Goal: Transaction & Acquisition: Book appointment/travel/reservation

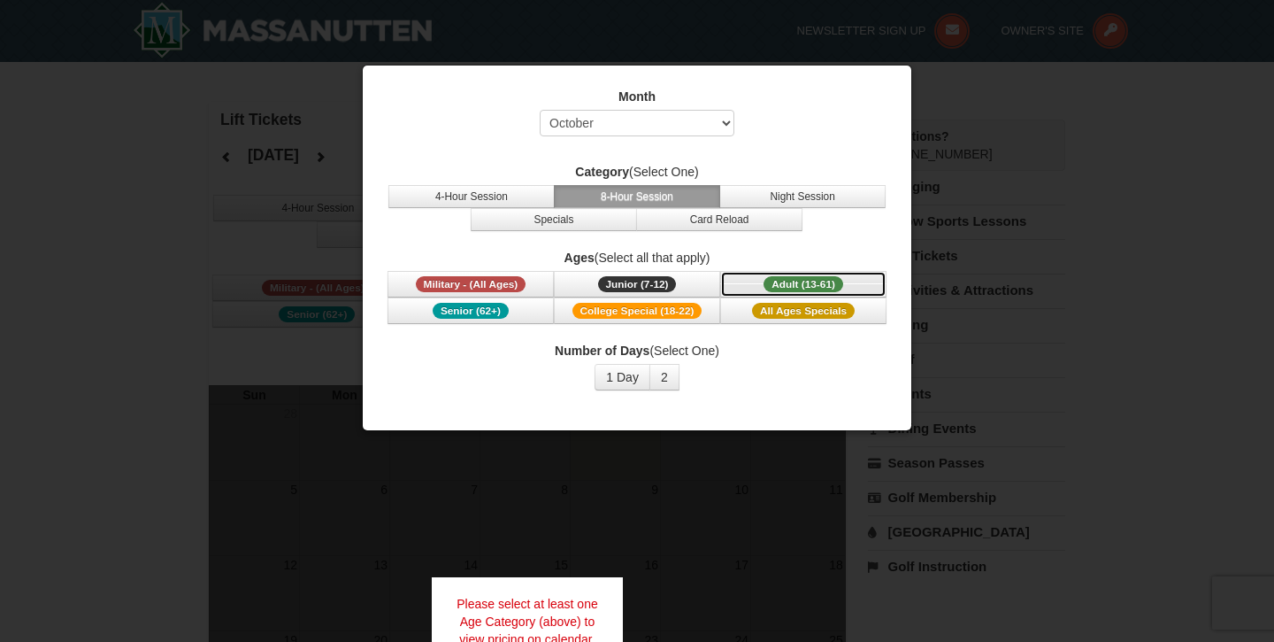
click at [805, 280] on span "Adult (13-61)" at bounding box center [804, 284] width 80 height 16
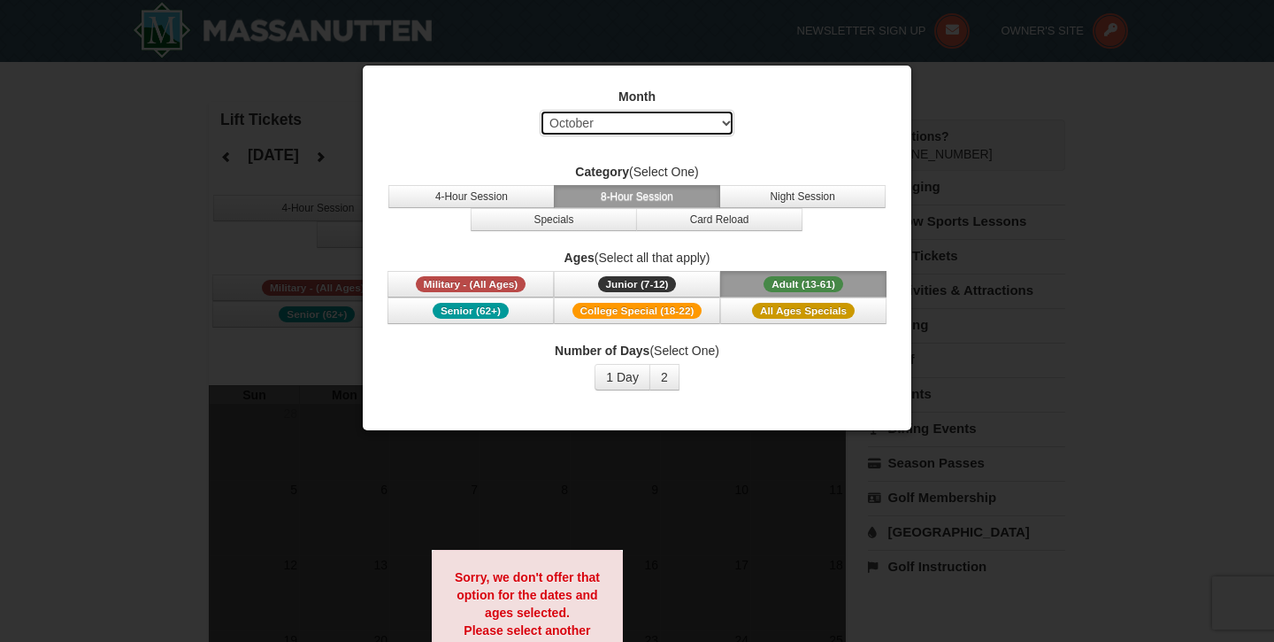
click at [658, 127] on select "Select October November December January February March April May June July Aug…" at bounding box center [637, 123] width 195 height 27
select select "1"
click at [540, 110] on select "Select October November December January February March April May June July Aug…" at bounding box center [637, 123] width 195 height 27
click at [664, 381] on button "2" at bounding box center [665, 377] width 30 height 27
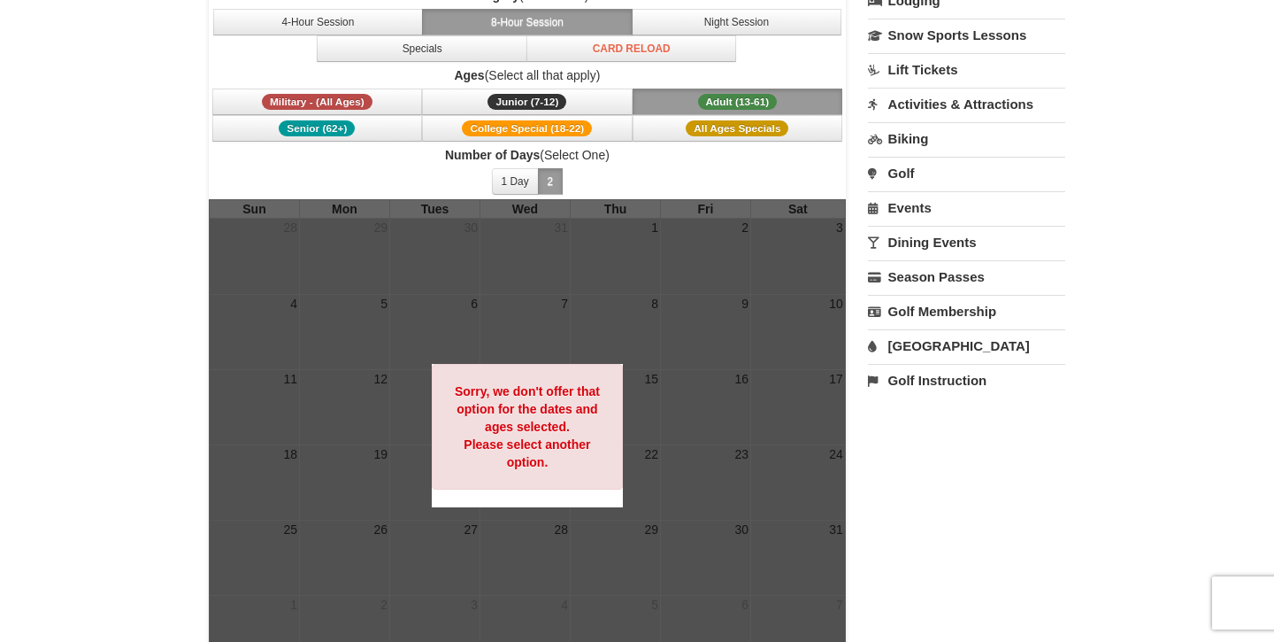
scroll to position [165, 0]
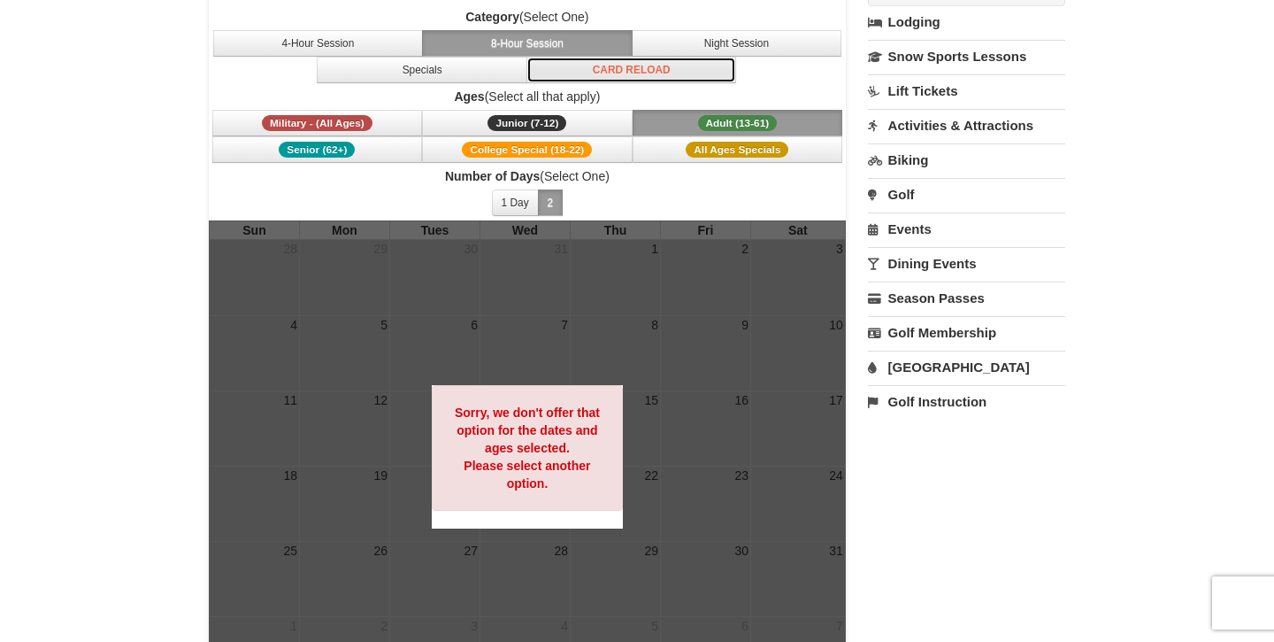
click at [647, 80] on button "Card Reload" at bounding box center [632, 70] width 211 height 27
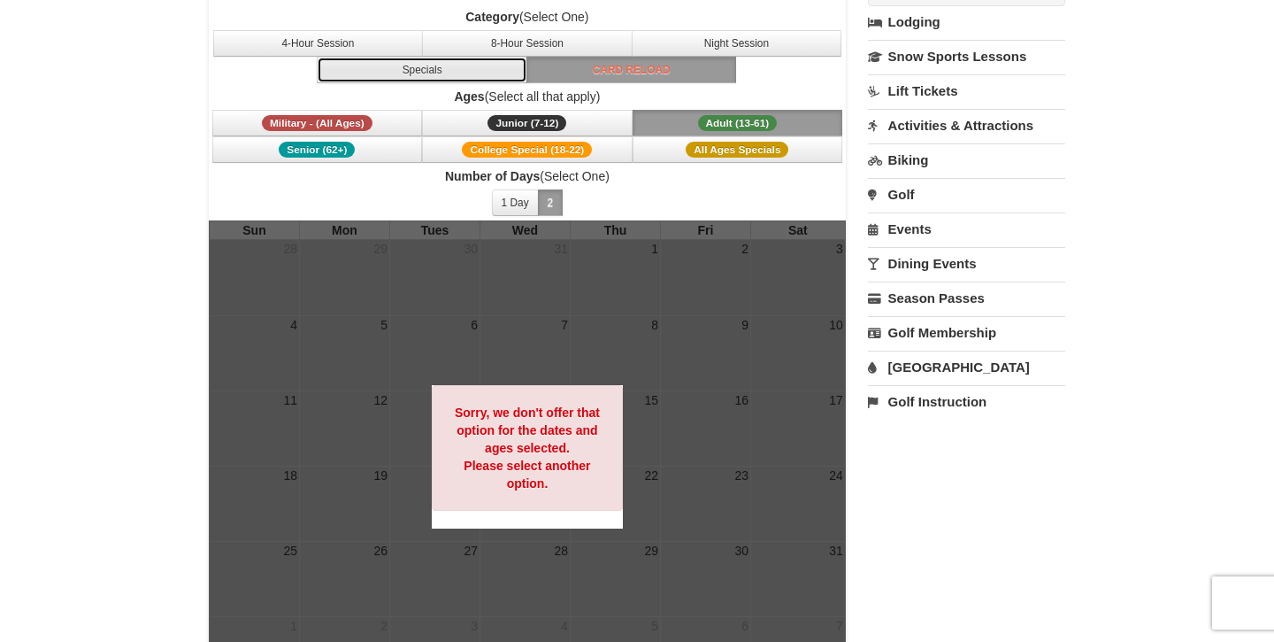
click at [445, 79] on button "Specials" at bounding box center [422, 70] width 211 height 27
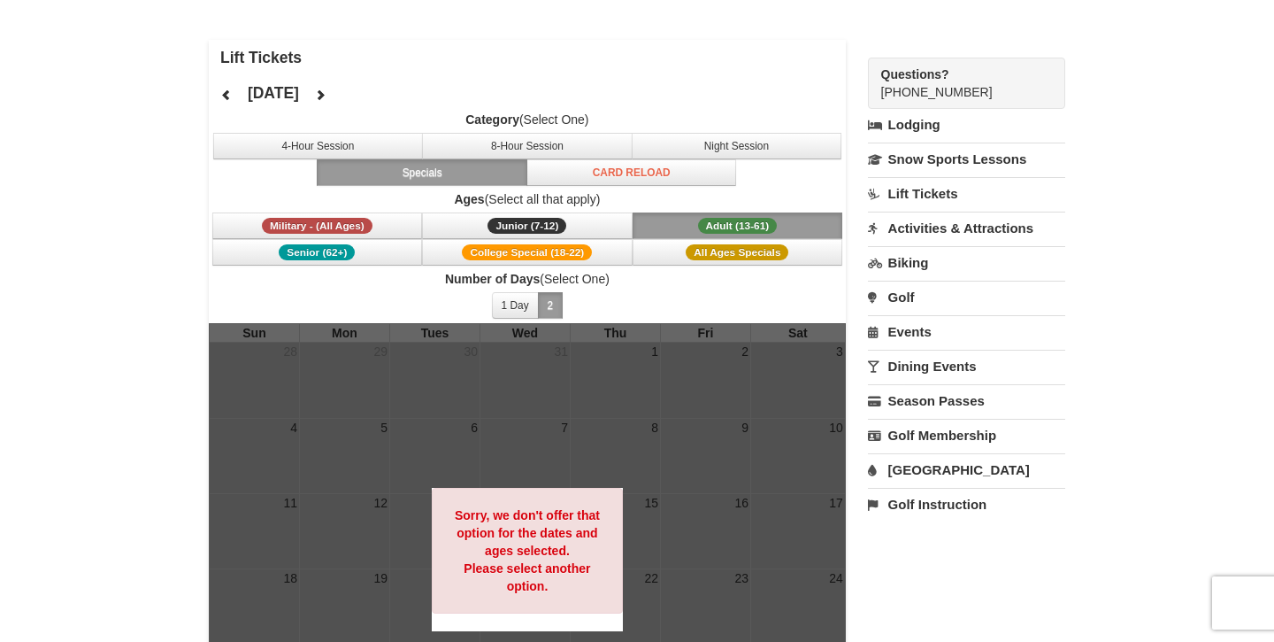
scroll to position [121, 0]
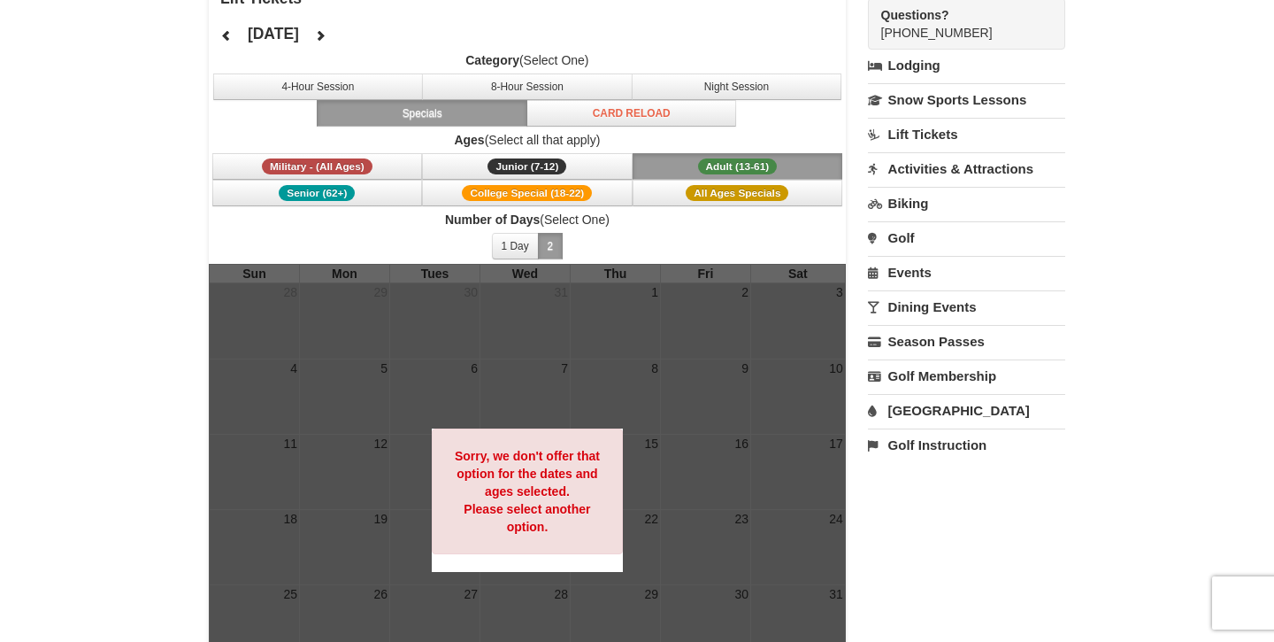
click at [735, 167] on span "Adult (13-61)" at bounding box center [738, 166] width 80 height 16
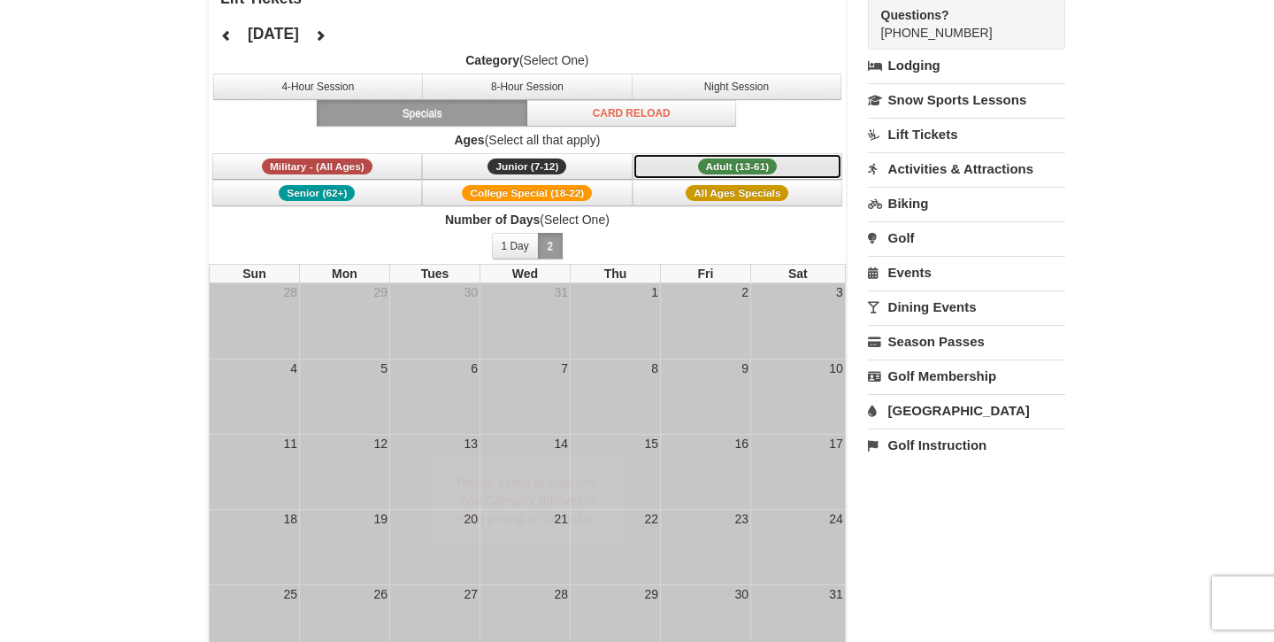
click at [735, 167] on span "Adult (13-61)" at bounding box center [738, 166] width 80 height 16
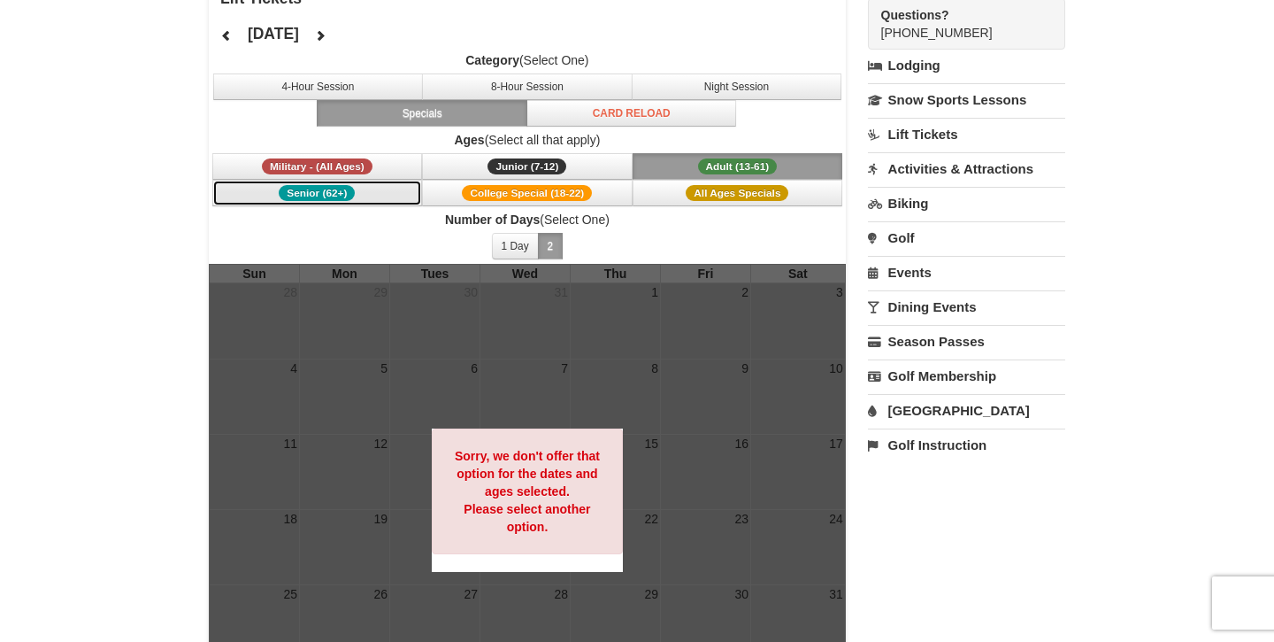
click at [365, 195] on button "Senior (62+)" at bounding box center [317, 193] width 211 height 27
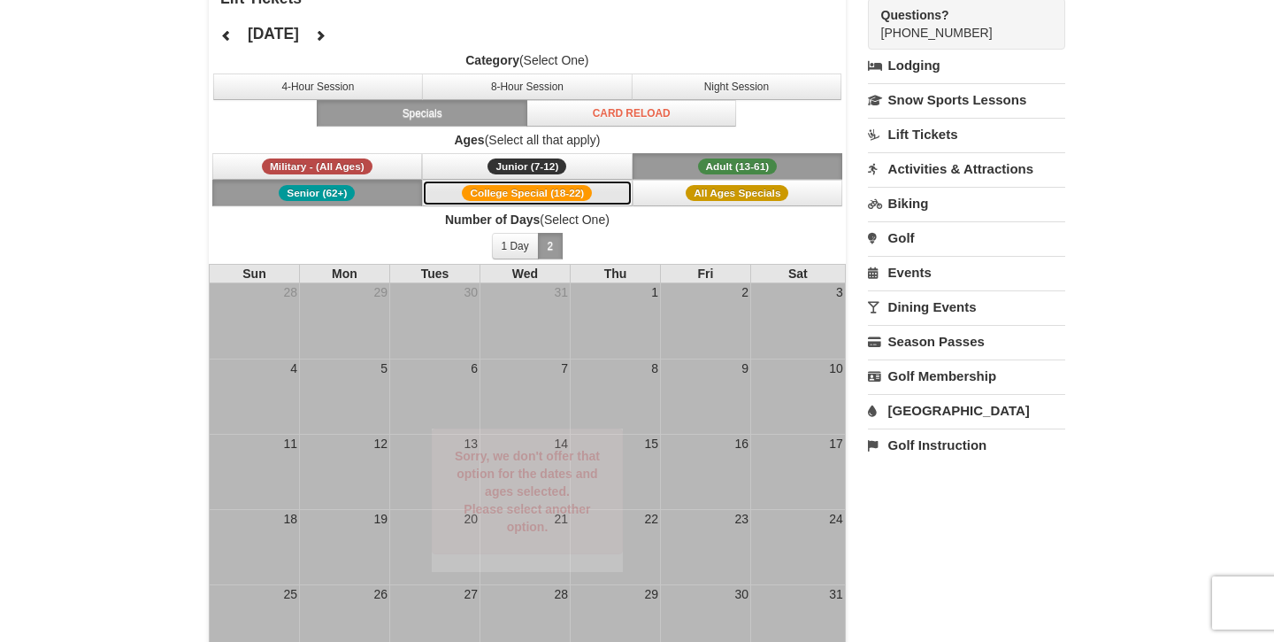
click at [489, 193] on span "College Special (18-22)" at bounding box center [527, 193] width 130 height 16
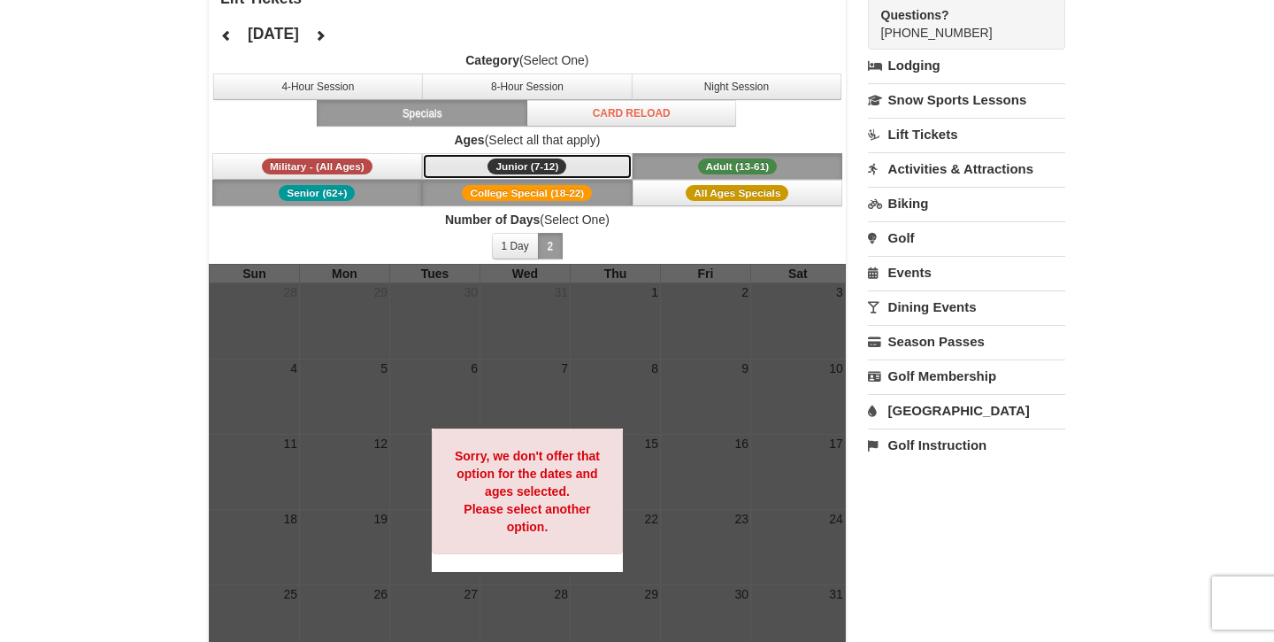
click at [495, 171] on span "Junior (7-12)" at bounding box center [527, 166] width 79 height 16
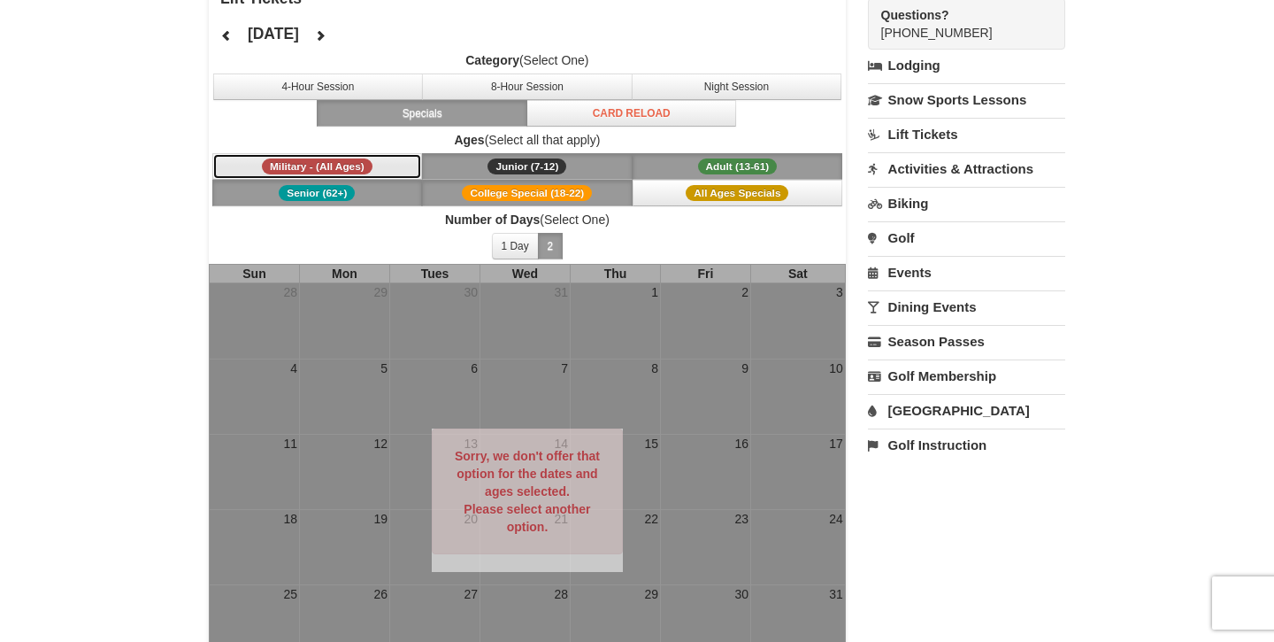
click at [367, 171] on span "Military - (All Ages)" at bounding box center [317, 166] width 111 height 16
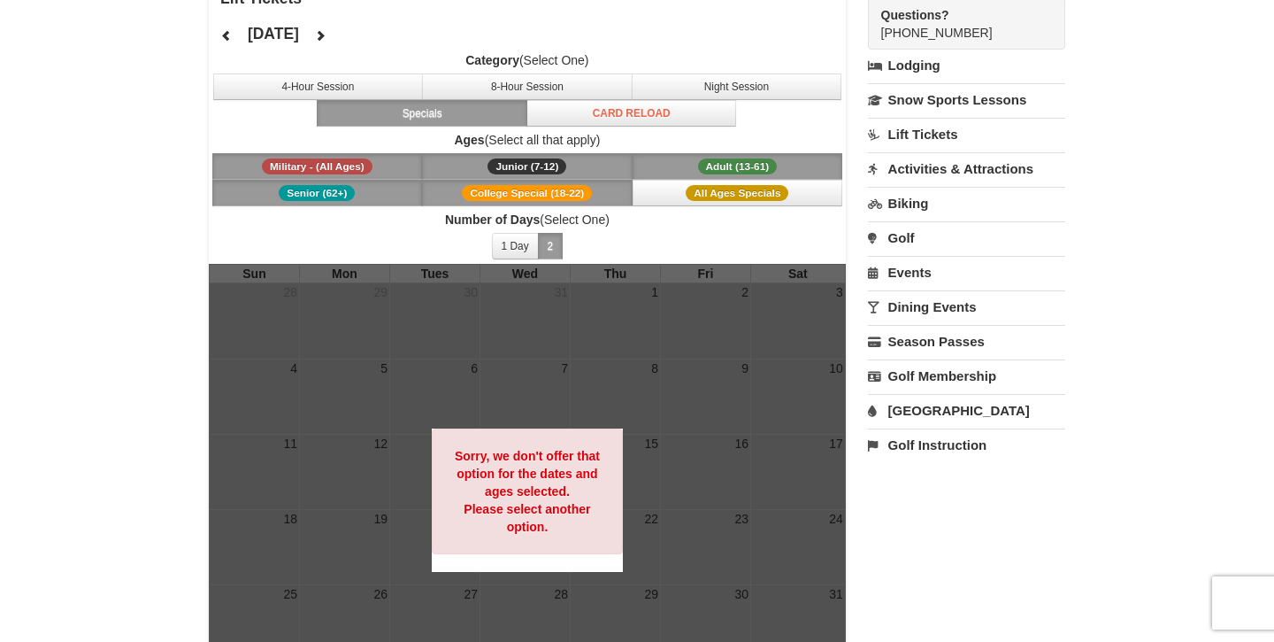
click at [505, 176] on button "Junior (7-12) (7 - 12)" at bounding box center [527, 166] width 211 height 27
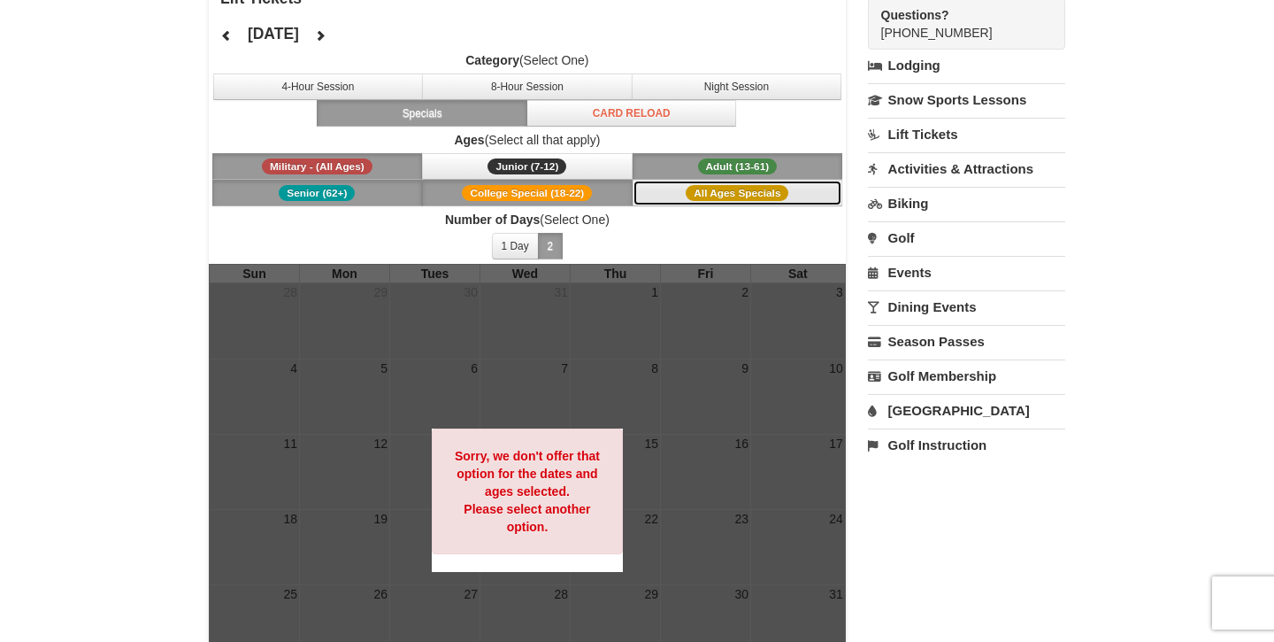
click at [733, 196] on span "All Ages Specials" at bounding box center [737, 193] width 103 height 16
click at [576, 186] on span "College Special (18-22)" at bounding box center [527, 193] width 130 height 16
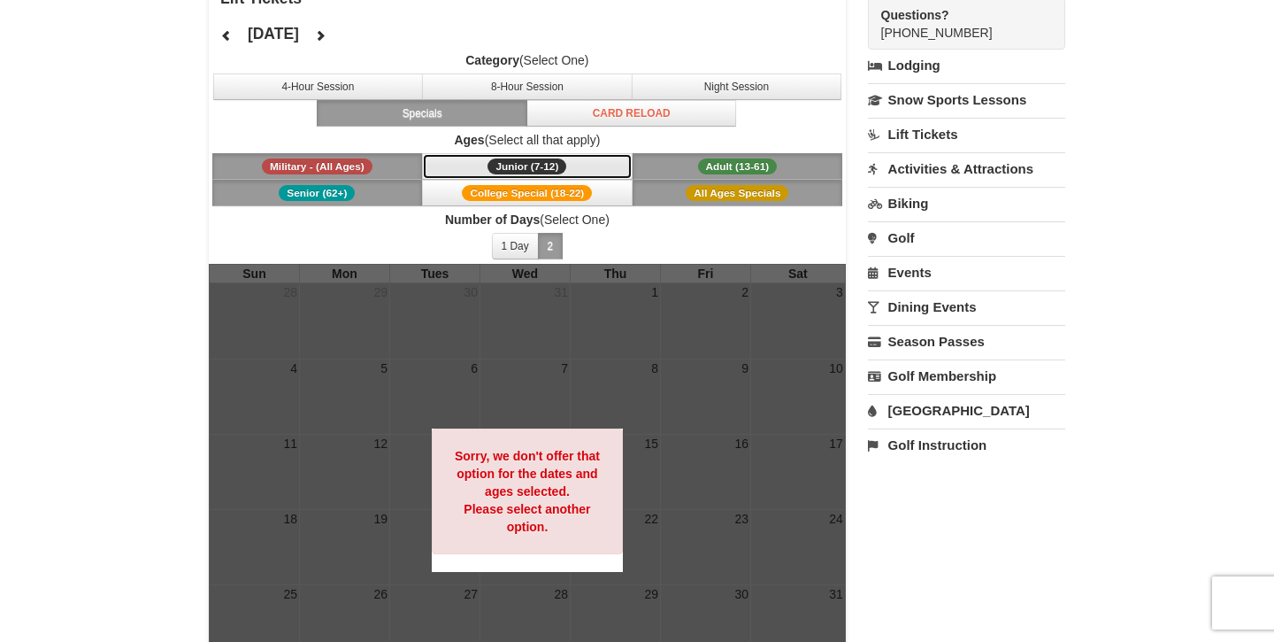
click at [572, 173] on button "Junior (7-12) (7 - 12)" at bounding box center [527, 166] width 211 height 27
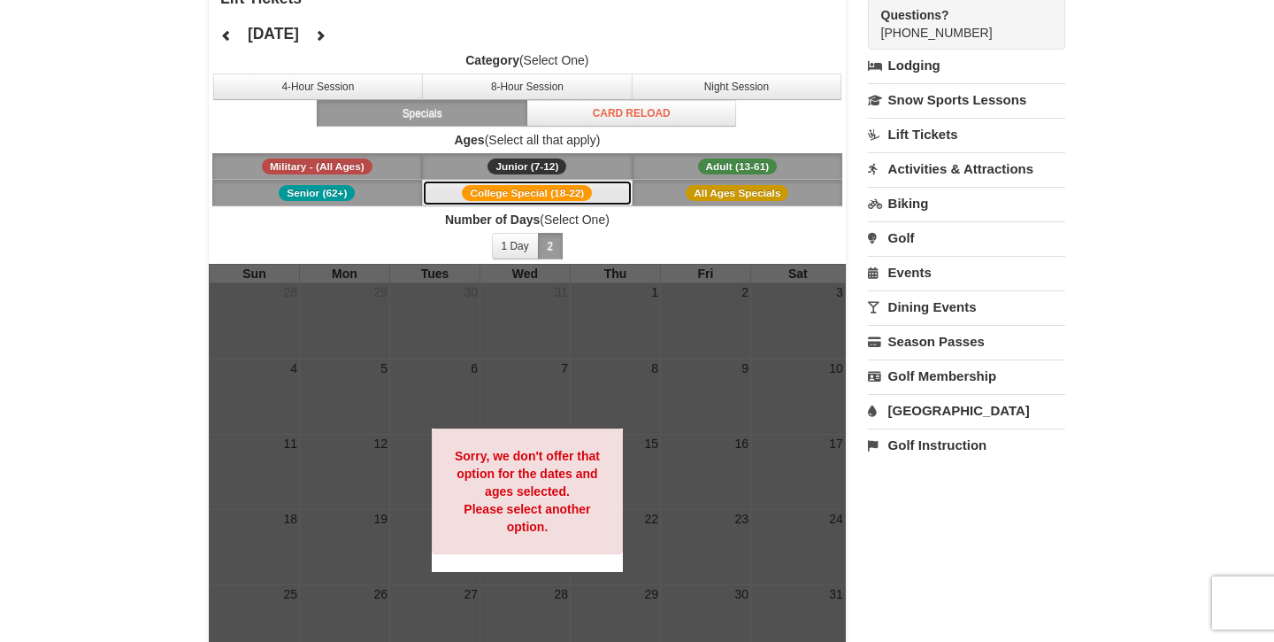
click at [572, 185] on span "College Special (18-22)" at bounding box center [527, 193] width 130 height 16
click at [681, 181] on button "All Ages Specials" at bounding box center [738, 193] width 211 height 27
click at [583, 181] on button "College Special (18-22)" at bounding box center [527, 193] width 211 height 27
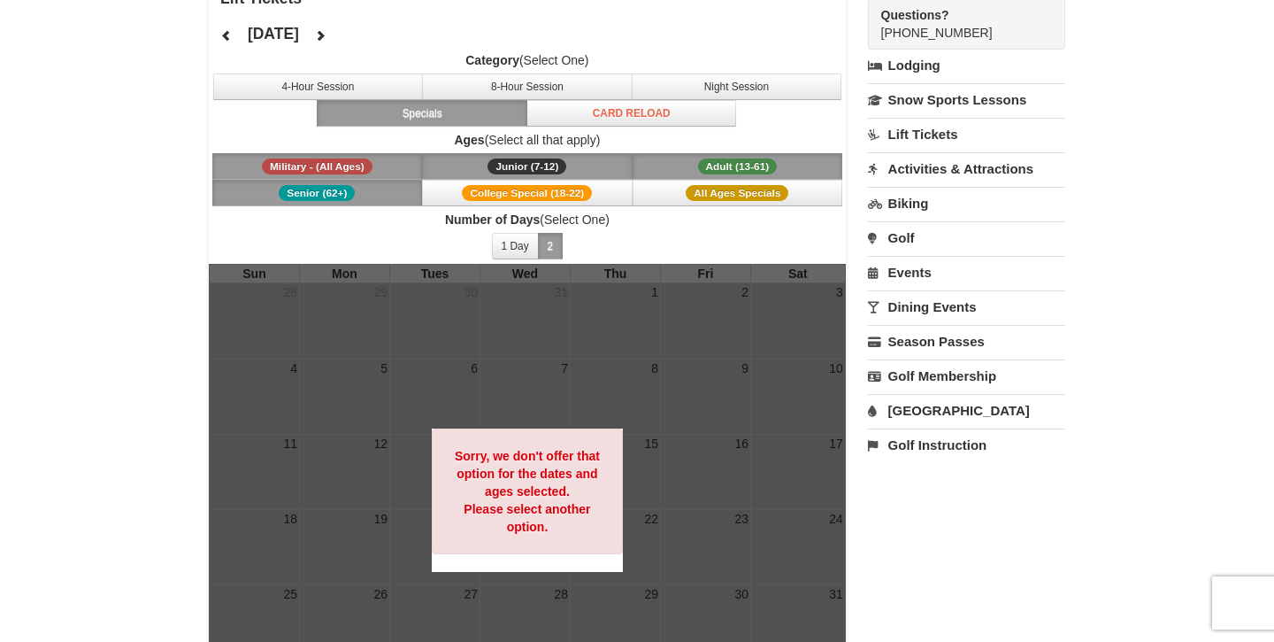
click at [583, 173] on button "Junior (7-12) (7 - 12)" at bounding box center [527, 166] width 211 height 27
click at [417, 173] on button "Military - (All Ages)" at bounding box center [317, 166] width 211 height 27
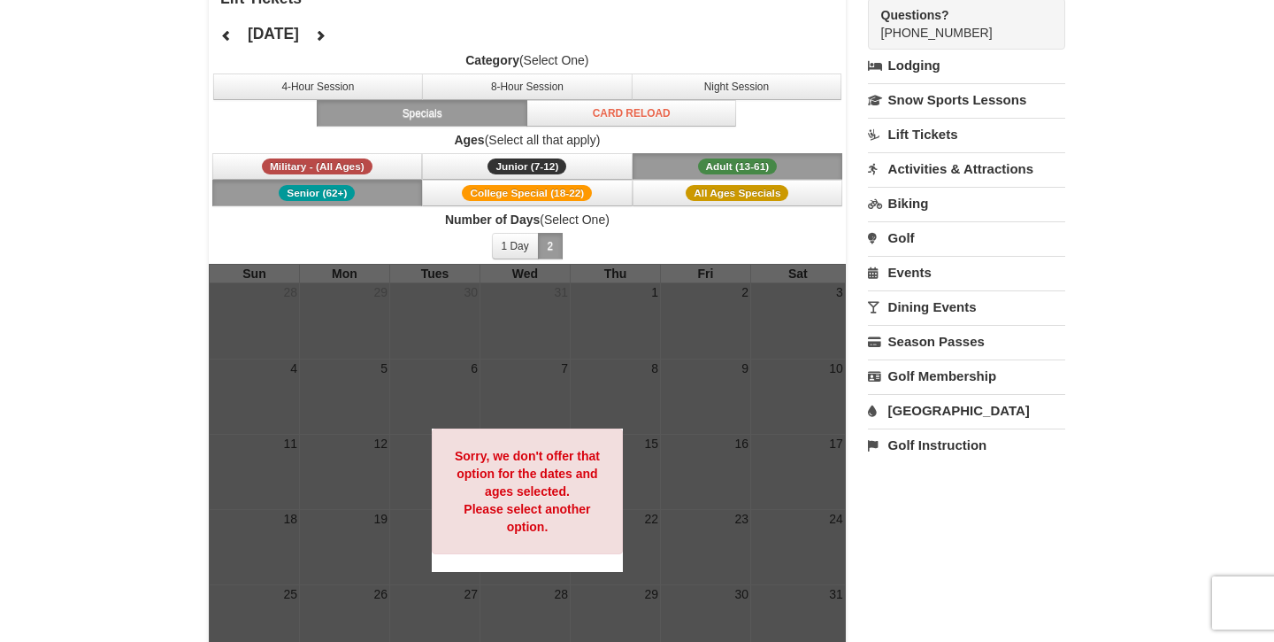
click at [392, 200] on button "Senior (62+)" at bounding box center [317, 193] width 211 height 27
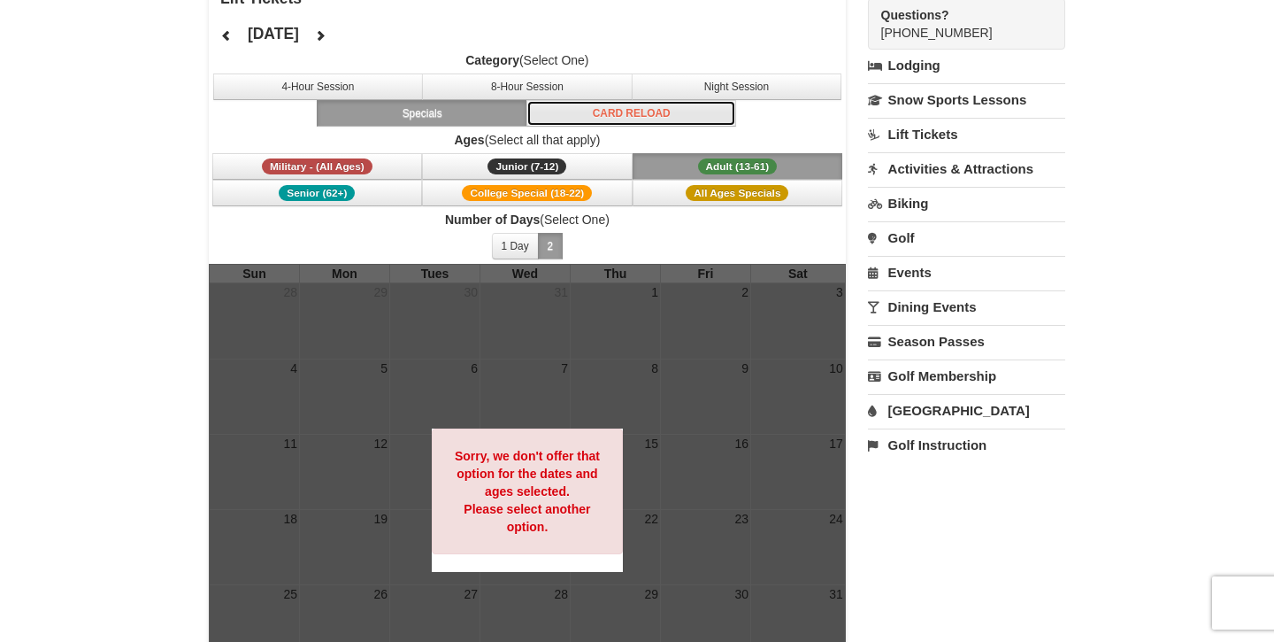
click at [540, 105] on button "Card Reload" at bounding box center [632, 113] width 211 height 27
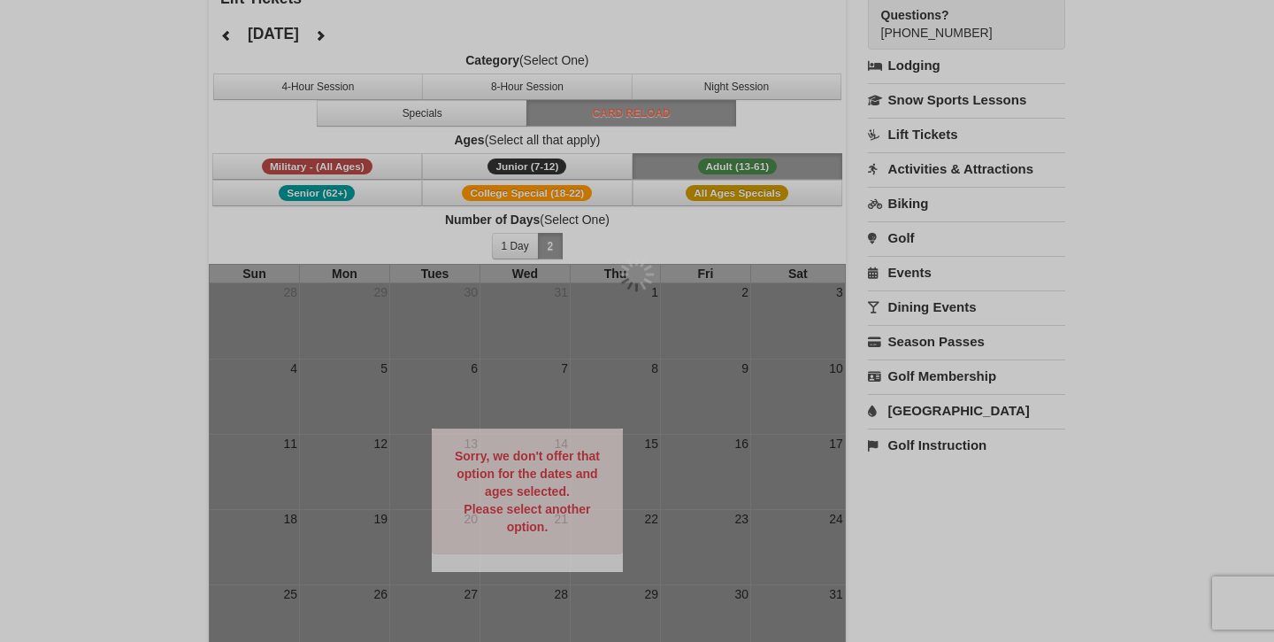
click at [531, 88] on div at bounding box center [637, 321] width 1274 height 642
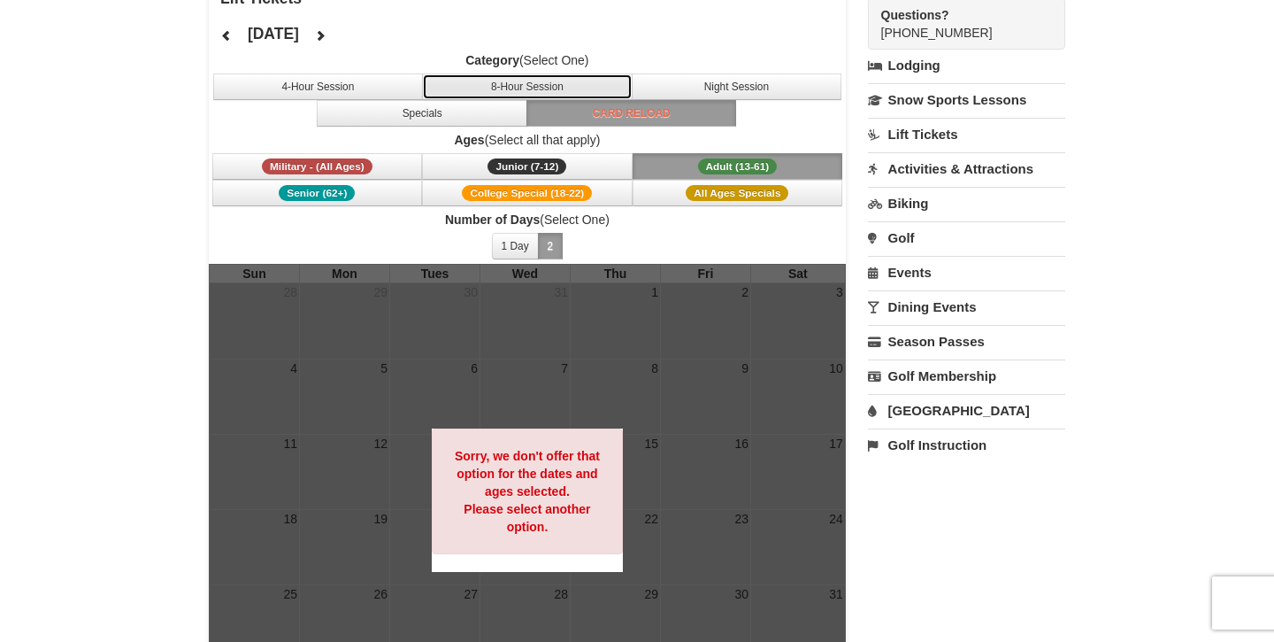
click at [488, 98] on button "8-Hour Session" at bounding box center [527, 86] width 211 height 27
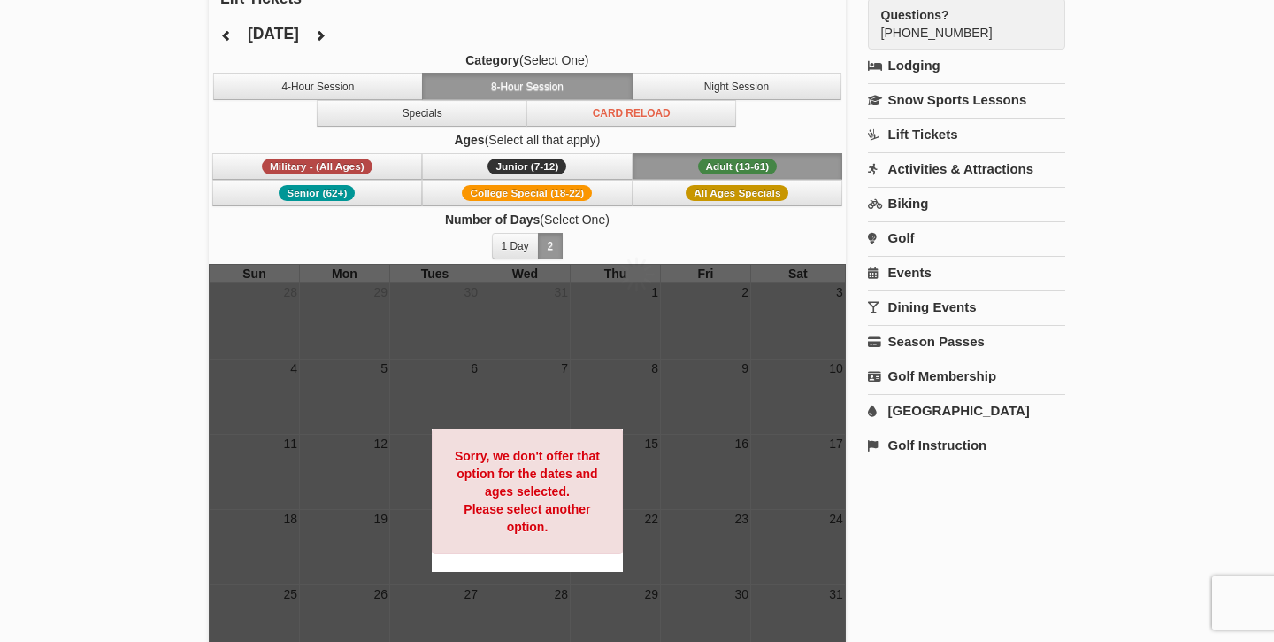
click at [459, 133] on strong "Ages" at bounding box center [469, 140] width 30 height 14
click at [453, 112] on button "Specials" at bounding box center [422, 113] width 211 height 27
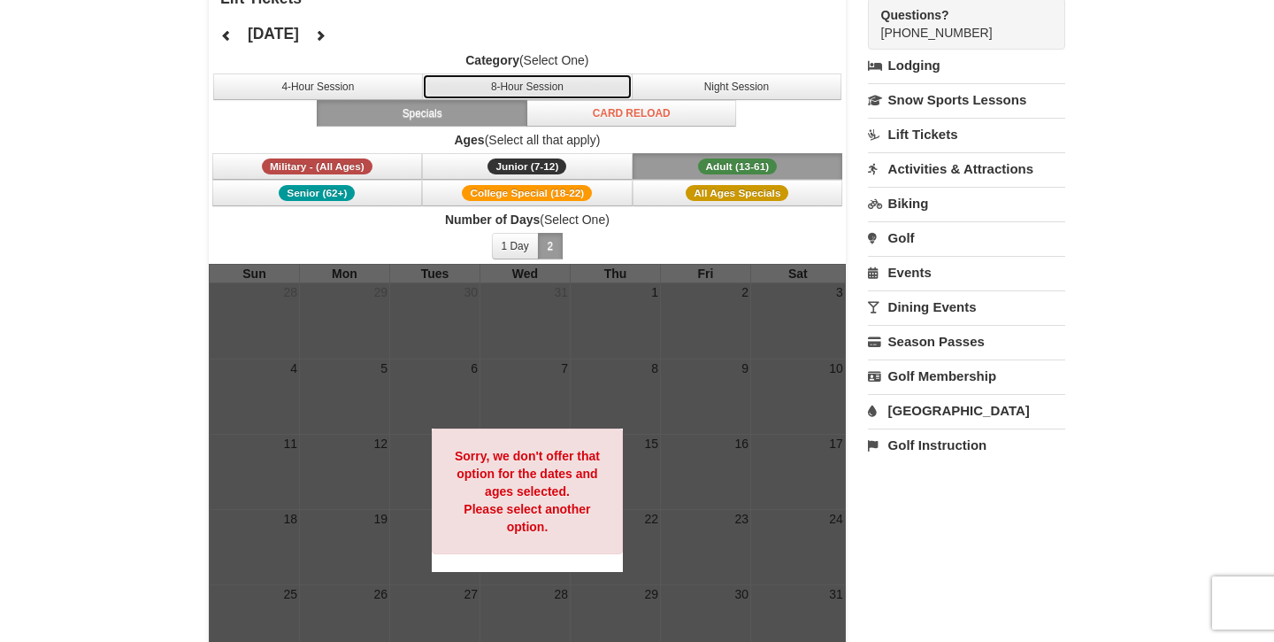
click at [479, 93] on button "8-Hour Session" at bounding box center [527, 86] width 211 height 27
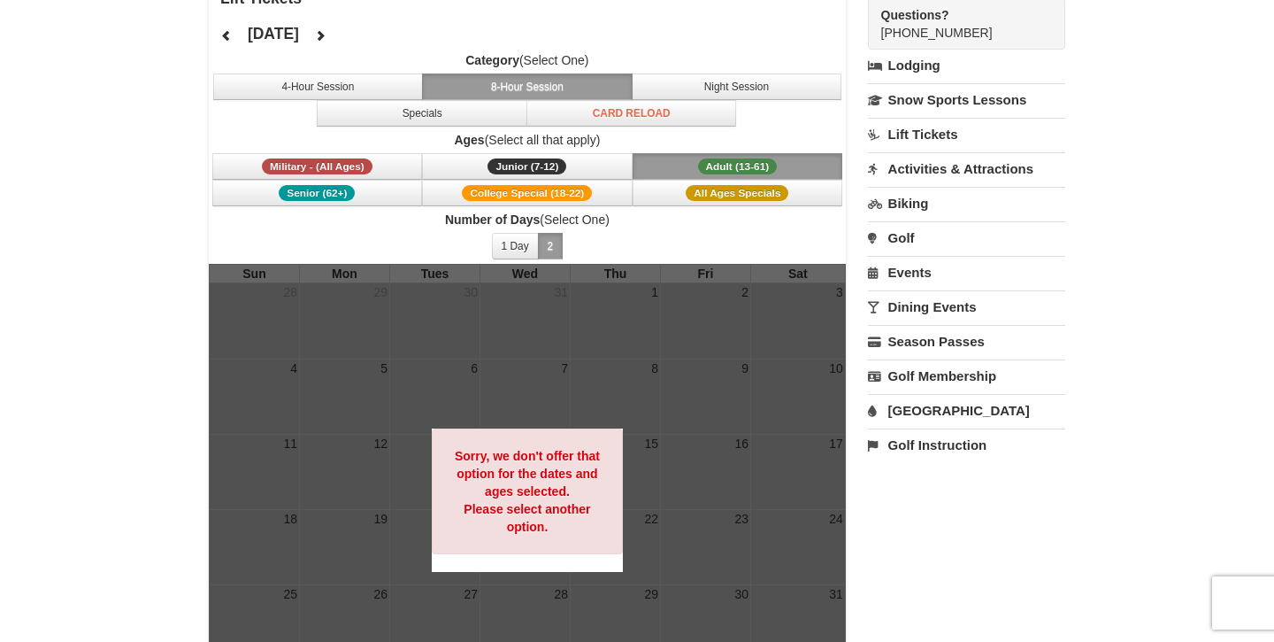
click at [747, 160] on span "Adult (13-61)" at bounding box center [738, 166] width 80 height 16
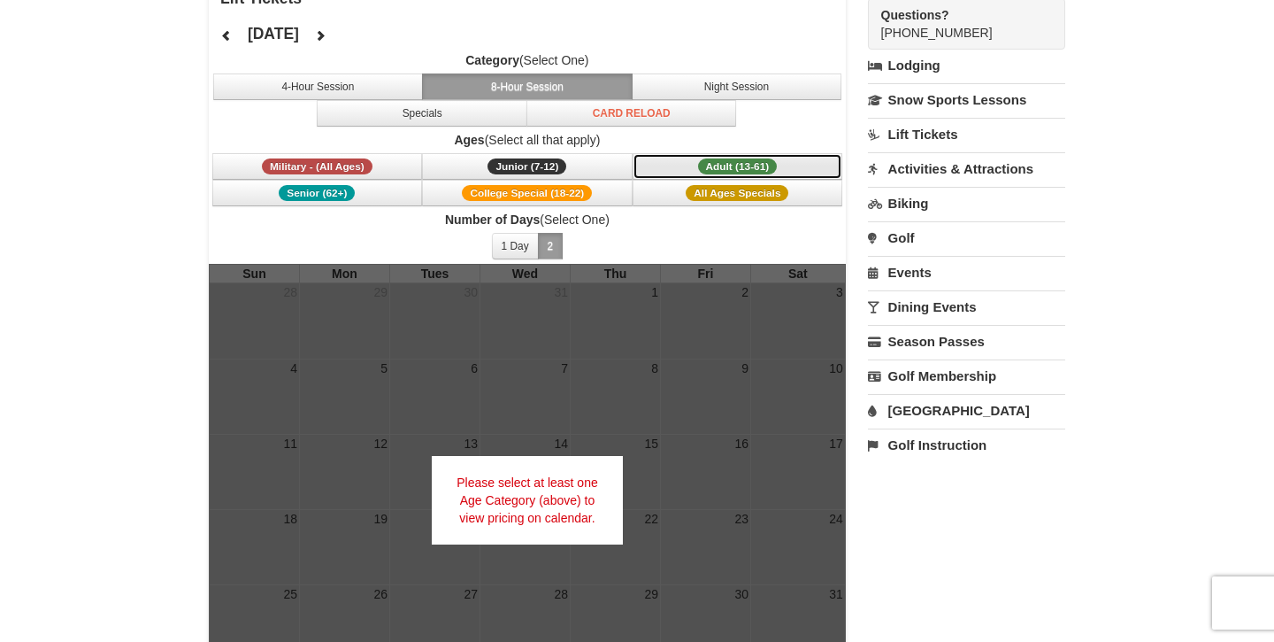
click at [747, 160] on span "Adult (13-61)" at bounding box center [738, 166] width 80 height 16
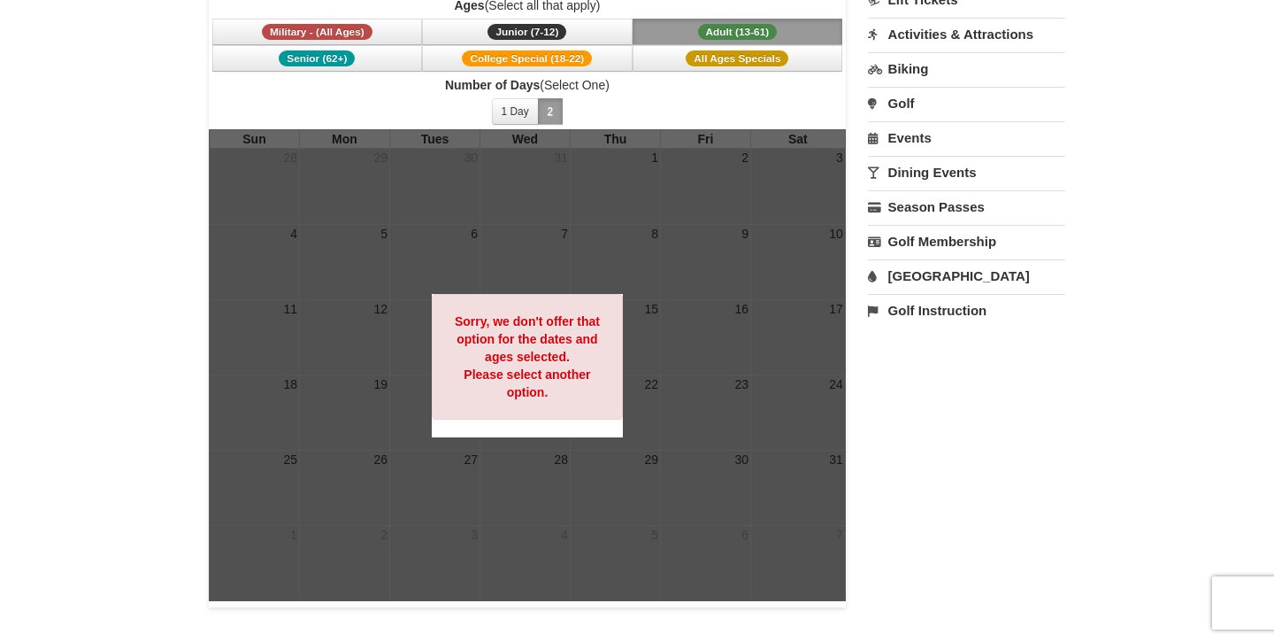
scroll to position [278, 0]
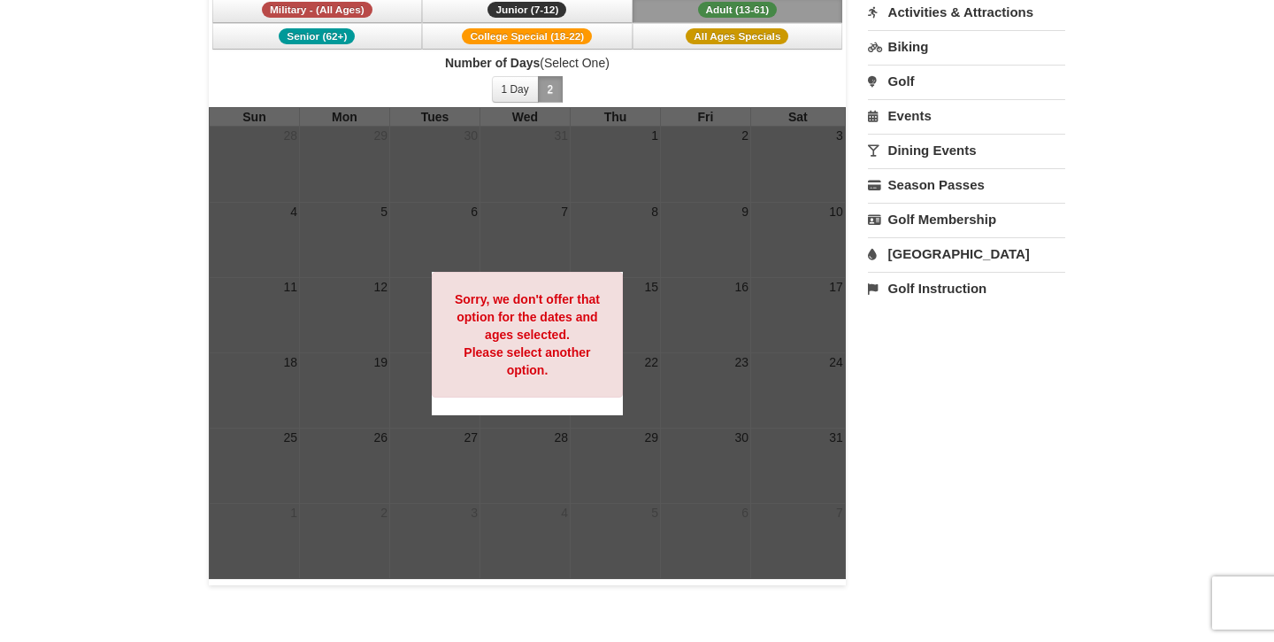
click at [978, 415] on div "Lift Tickets January 2026 Category (Select One) 4-Hour Session 8-Hour Session N…" at bounding box center [637, 204] width 857 height 761
click at [728, 373] on div at bounding box center [527, 343] width 637 height 472
click at [515, 342] on div "Sorry, we don't offer that option for the dates and ages selected. Please selec…" at bounding box center [527, 335] width 191 height 126
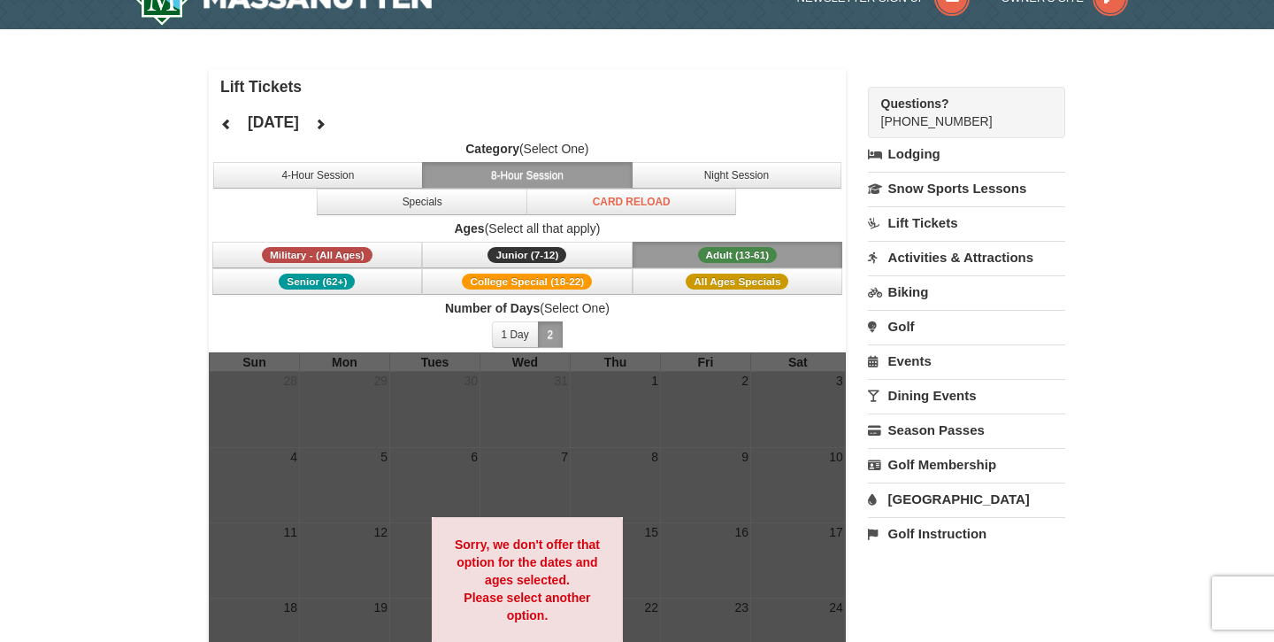
scroll to position [0, 0]
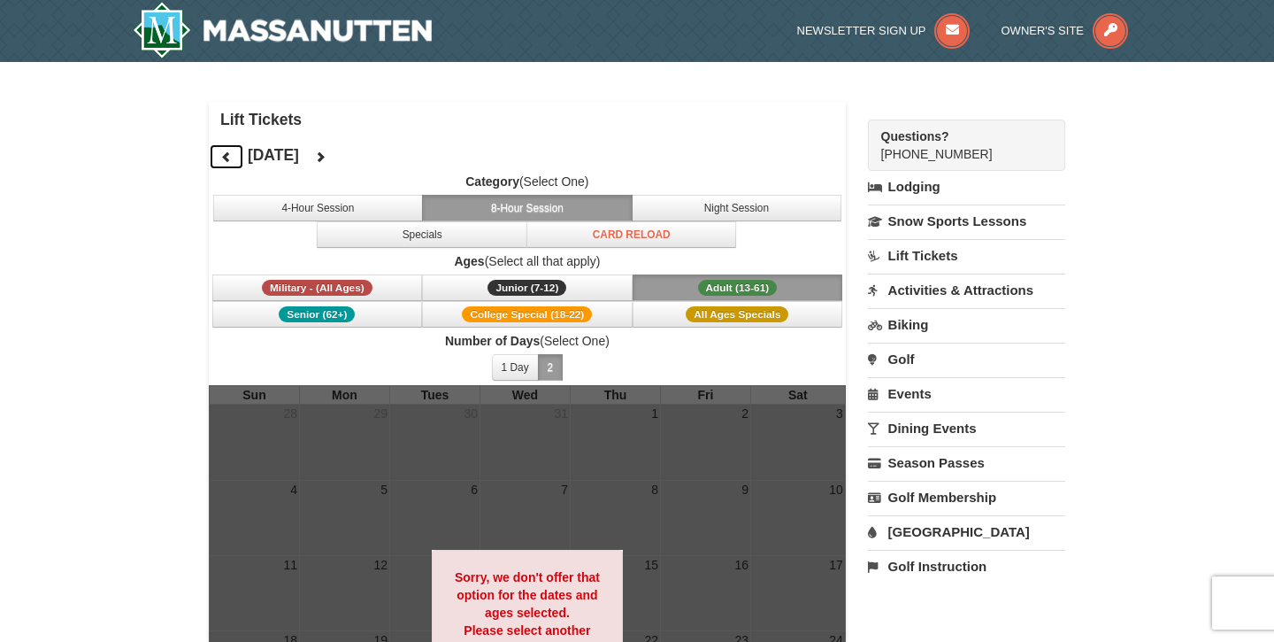
click at [227, 158] on icon at bounding box center [226, 156] width 12 height 12
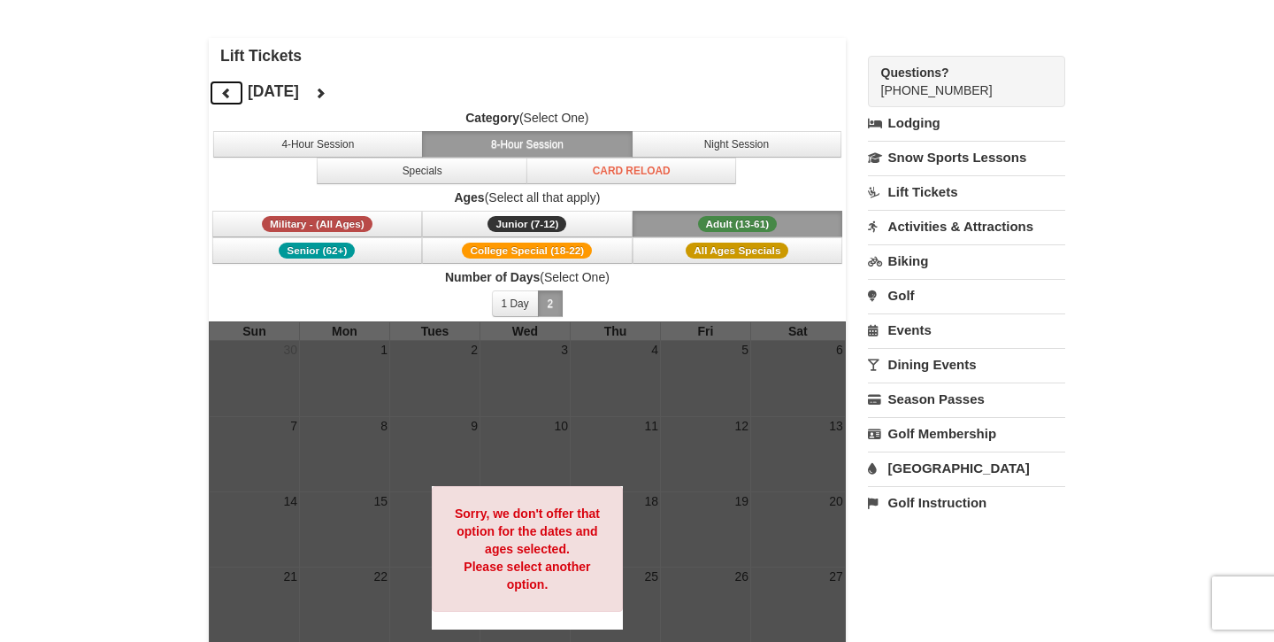
scroll to position [86, 0]
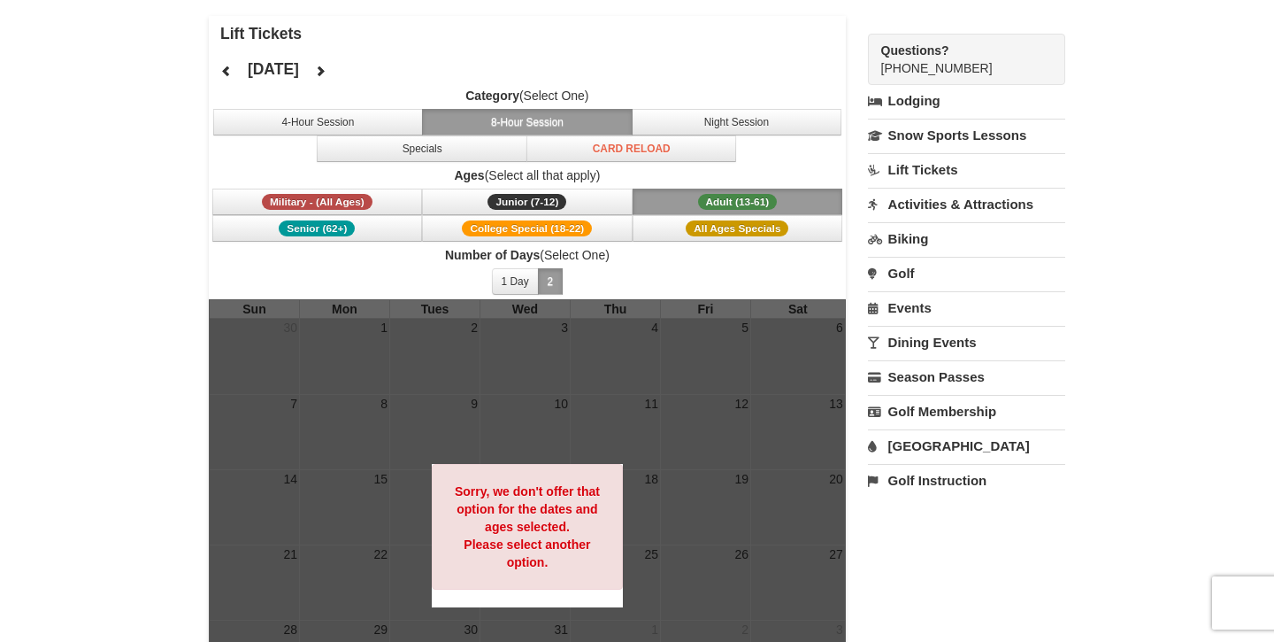
click at [521, 474] on div "Sorry, we don't offer that option for the dates and ages selected. Please selec…" at bounding box center [527, 527] width 191 height 126
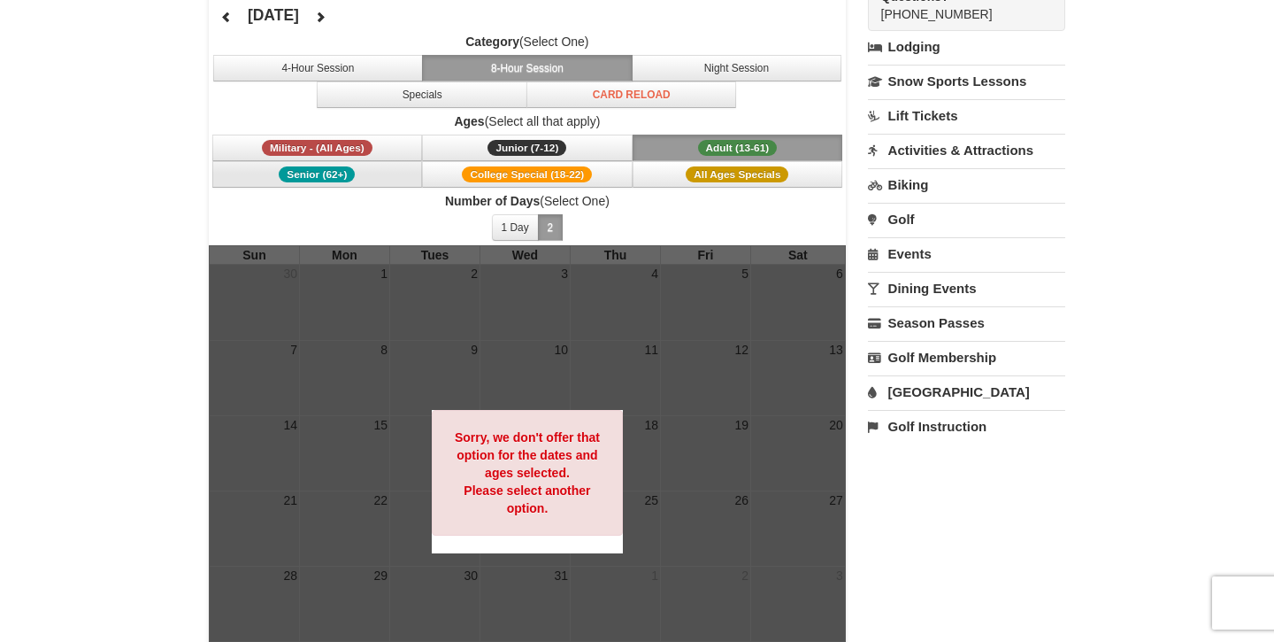
scroll to position [102, 0]
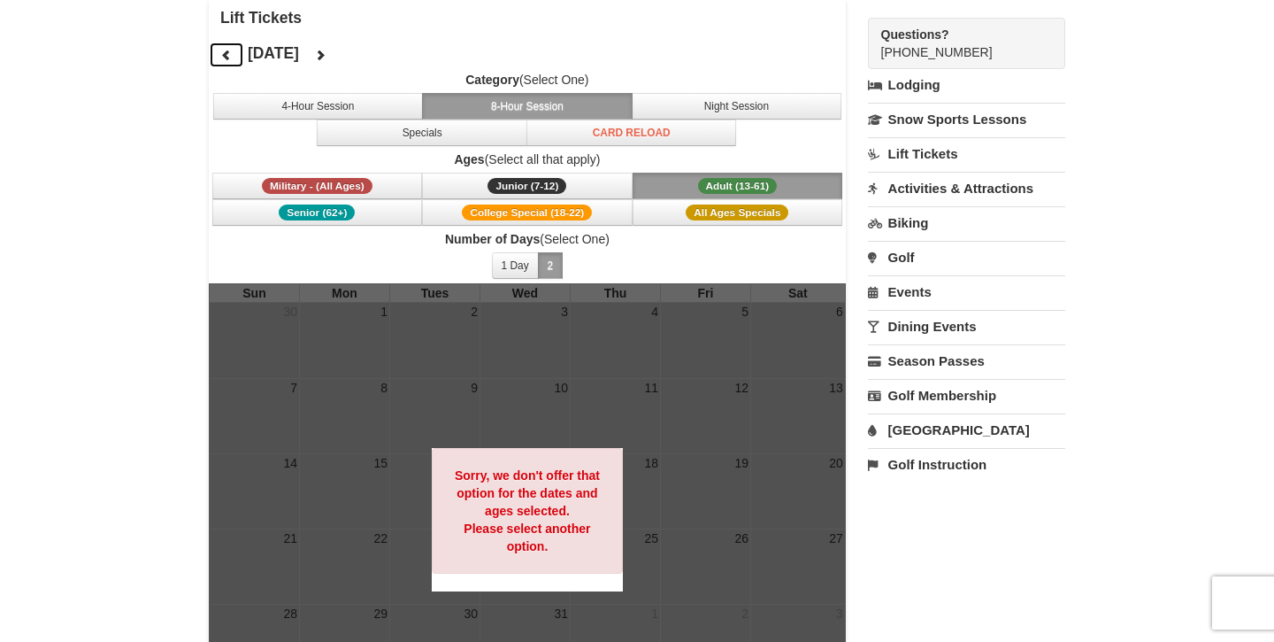
click at [228, 56] on icon at bounding box center [226, 55] width 12 height 12
click at [233, 56] on button at bounding box center [226, 55] width 35 height 27
click at [327, 57] on icon at bounding box center [320, 55] width 12 height 12
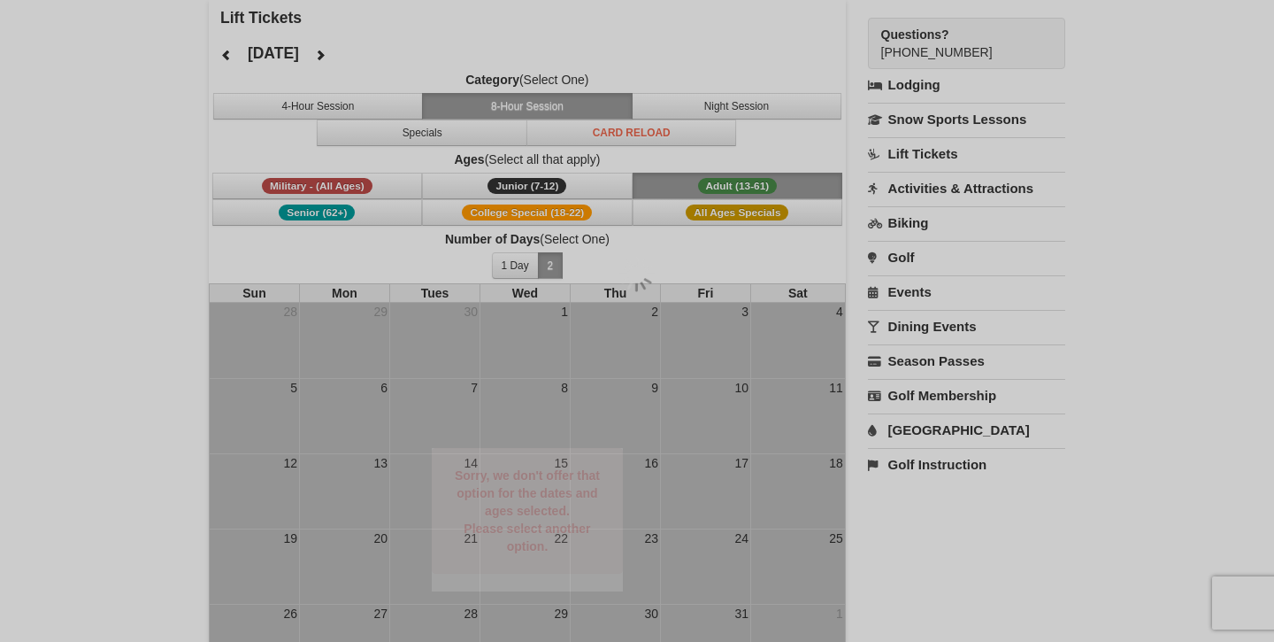
click at [389, 57] on div at bounding box center [637, 321] width 1274 height 642
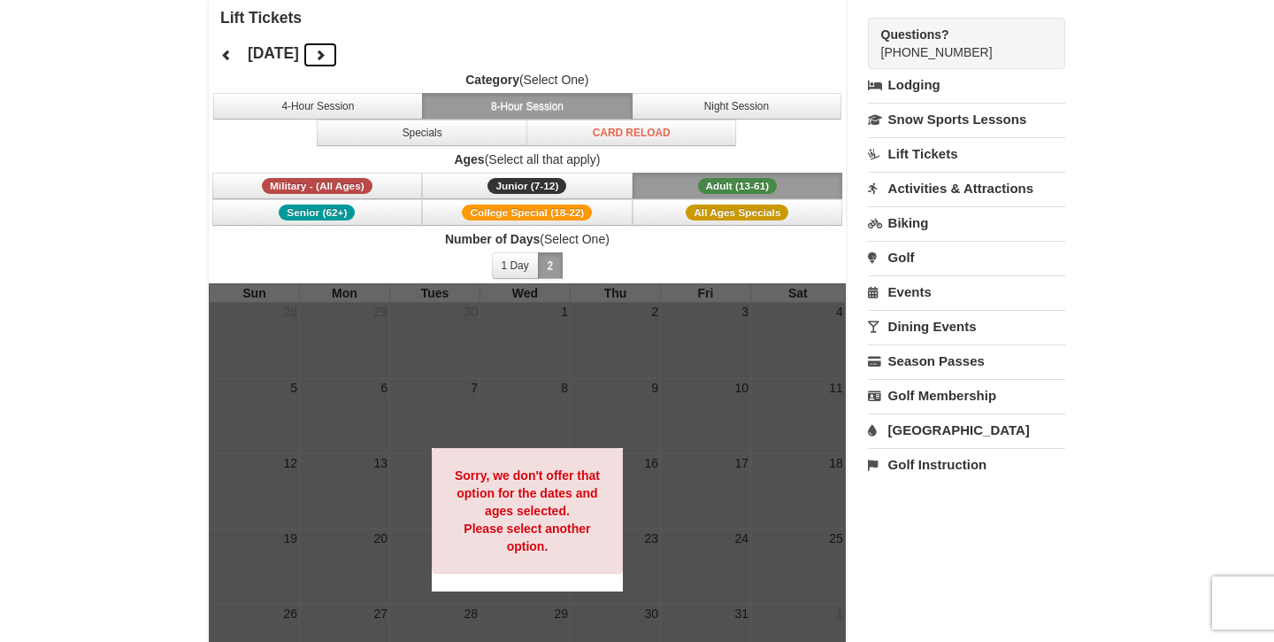
click at [327, 57] on icon at bounding box center [320, 55] width 12 height 12
click at [401, 52] on div at bounding box center [637, 321] width 1274 height 642
click at [327, 52] on icon at bounding box center [320, 55] width 12 height 12
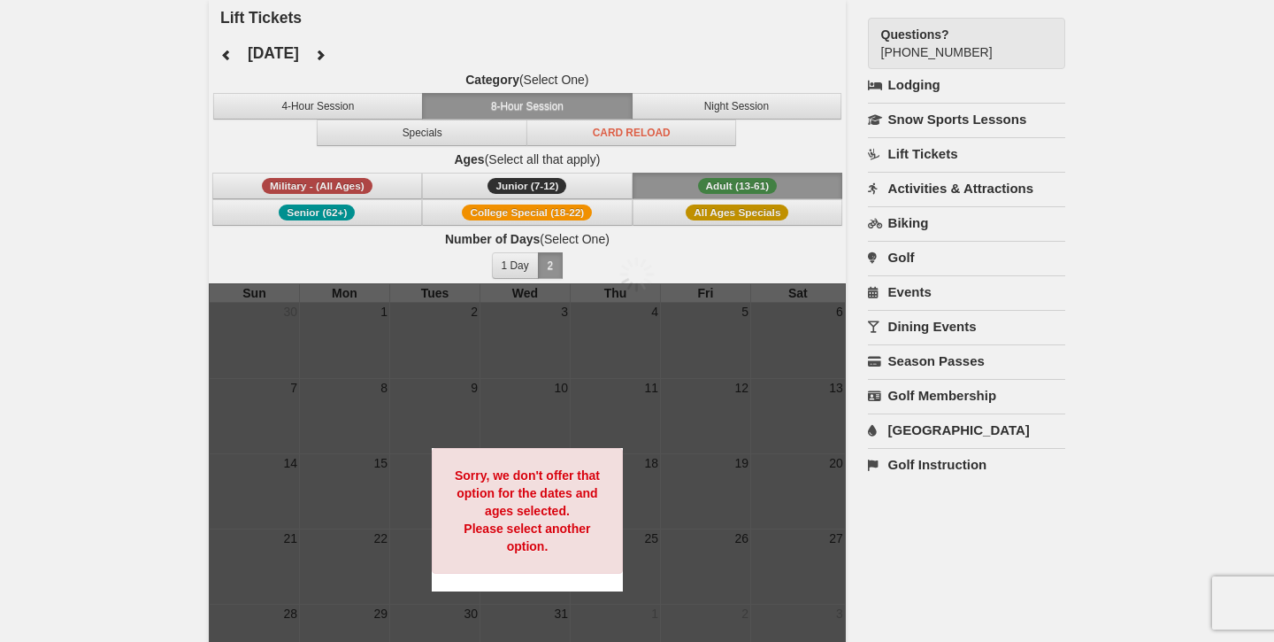
click at [374, 50] on div at bounding box center [637, 321] width 1274 height 642
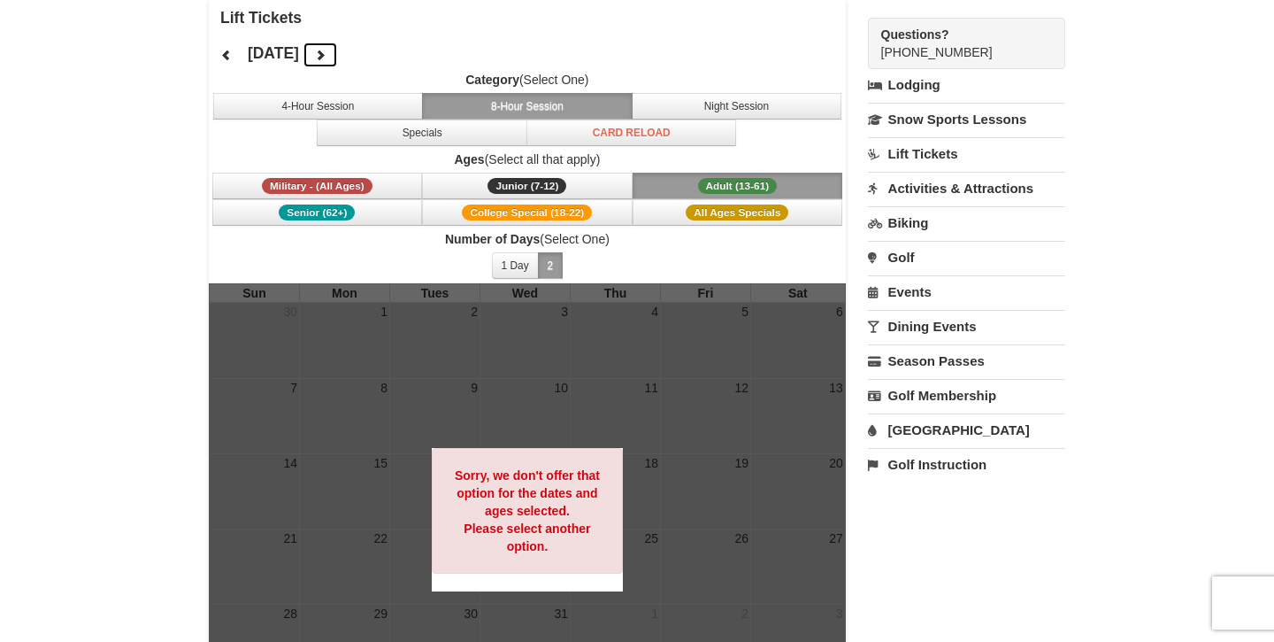
click at [327, 51] on icon at bounding box center [320, 55] width 12 height 12
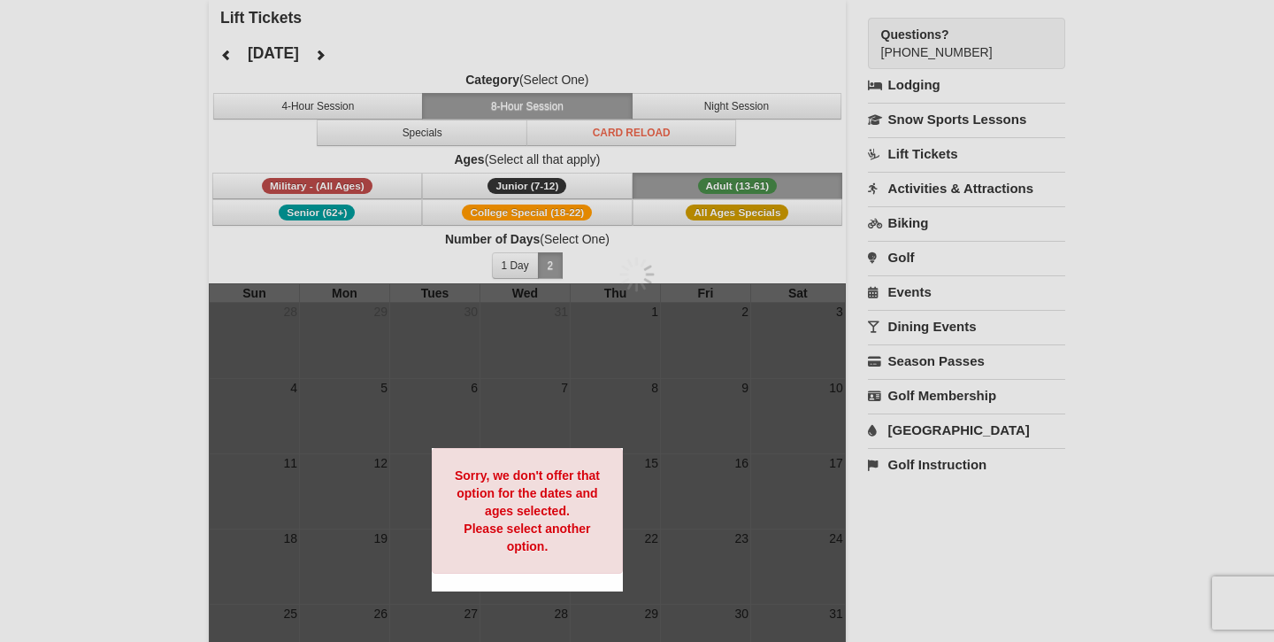
click at [374, 51] on div at bounding box center [637, 321] width 1274 height 642
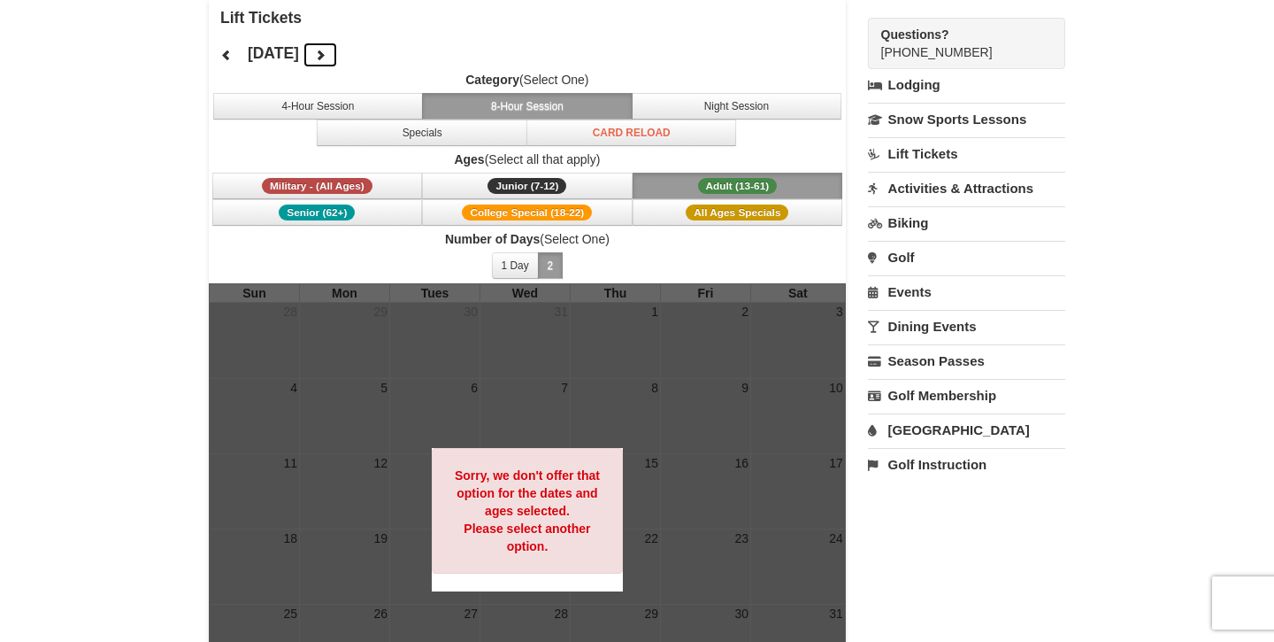
click at [327, 54] on icon at bounding box center [320, 55] width 12 height 12
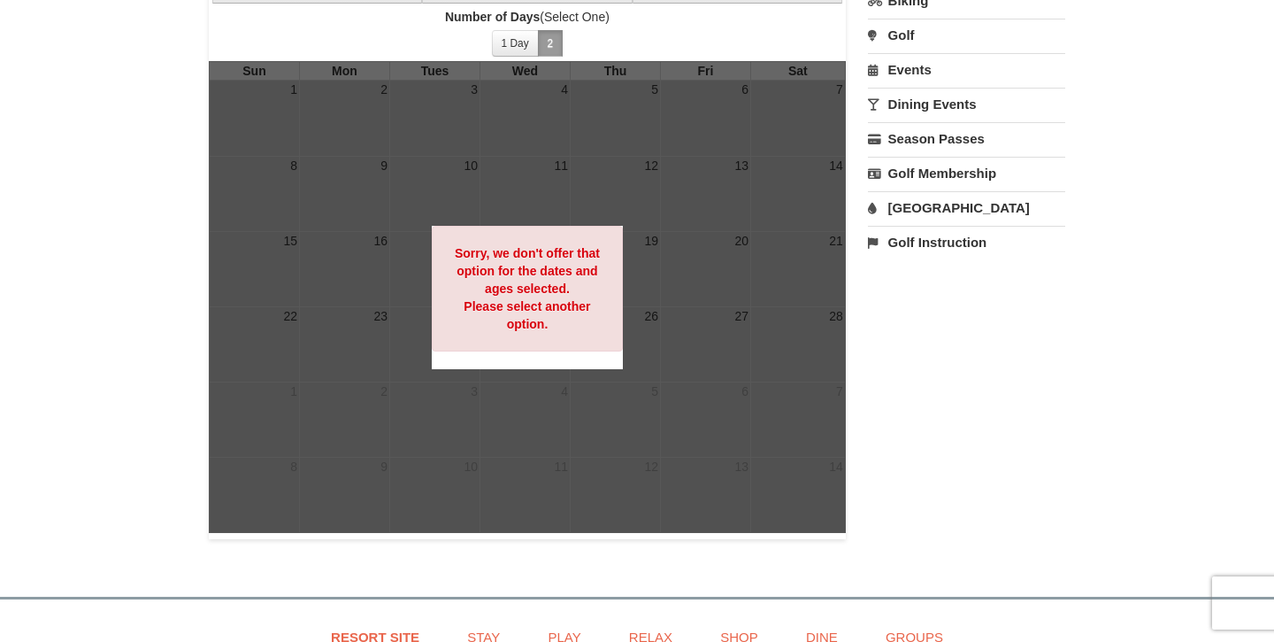
scroll to position [354, 0]
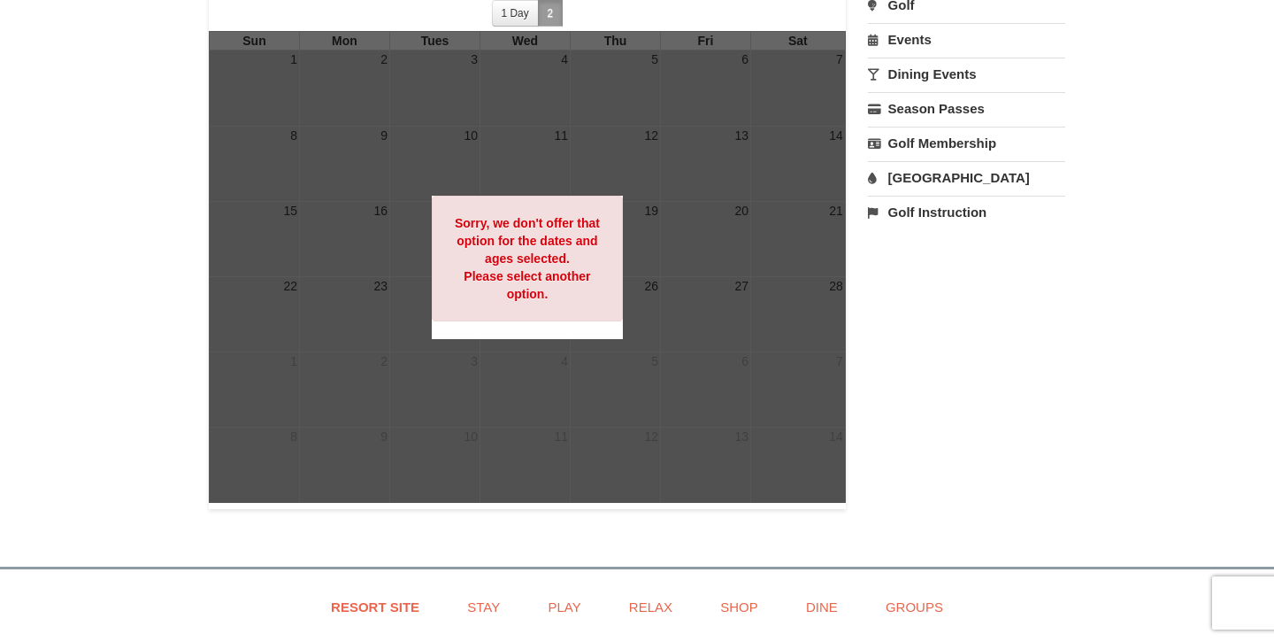
click at [442, 380] on div at bounding box center [527, 267] width 637 height 472
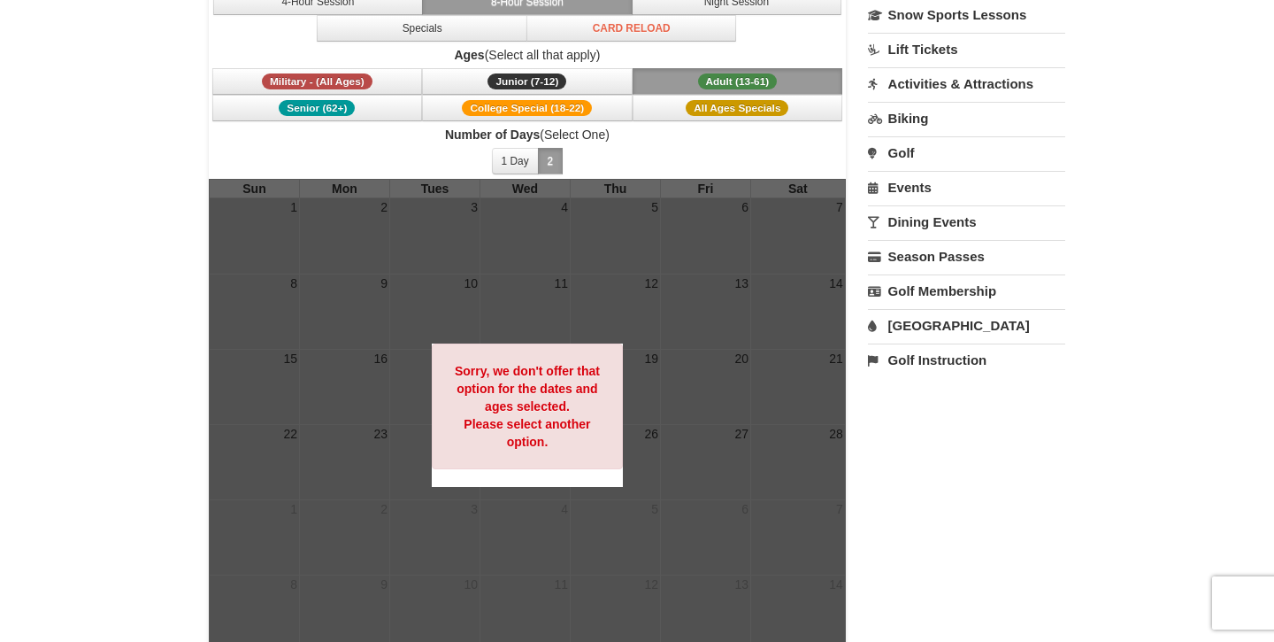
scroll to position [95, 0]
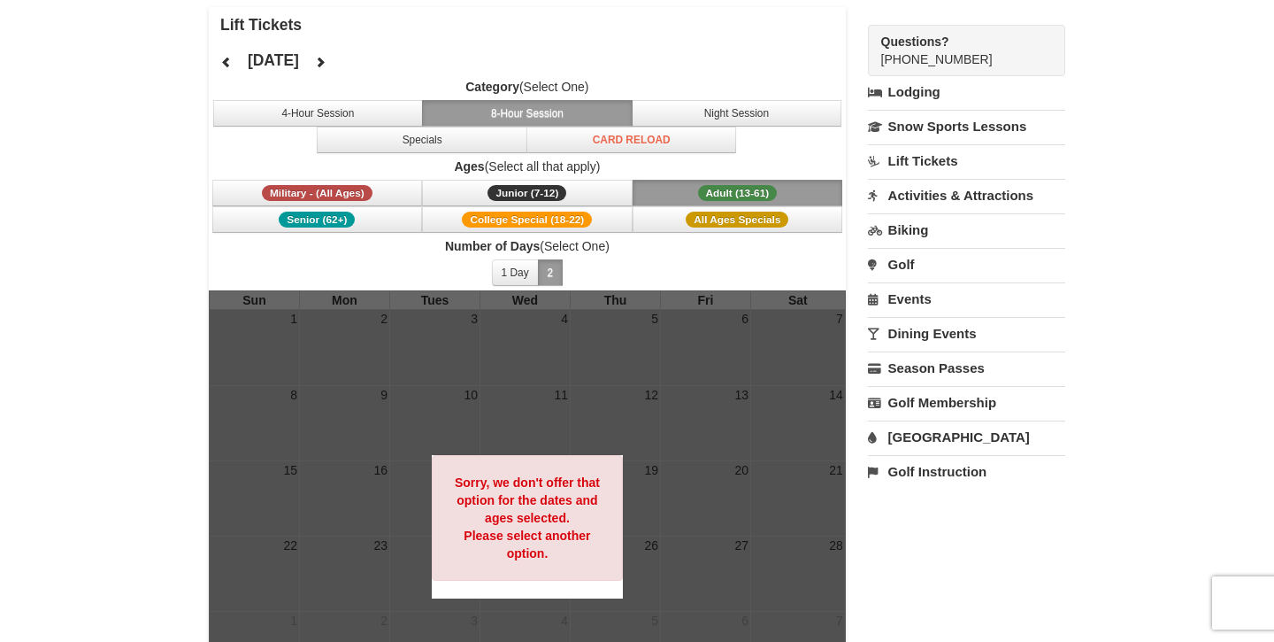
click at [935, 154] on link "Lift Tickets" at bounding box center [966, 160] width 197 height 33
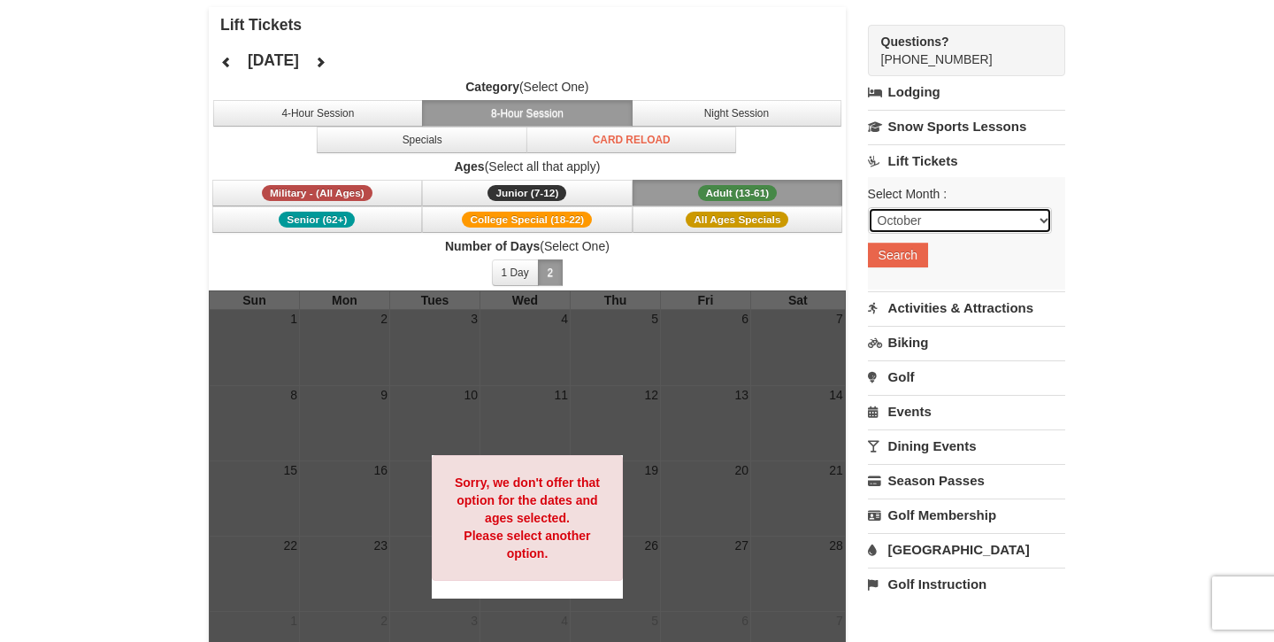
click at [936, 219] on select "October November December January February March April May June July August Sep…" at bounding box center [960, 220] width 184 height 27
click at [868, 207] on select "October November December January February March April May June July August Sep…" at bounding box center [960, 220] width 184 height 27
click at [918, 218] on select "October November December January February March April May June July August Sep…" at bounding box center [960, 220] width 184 height 27
select select "1"
click at [868, 207] on select "October November December January February March April May June July August Sep…" at bounding box center [960, 220] width 184 height 27
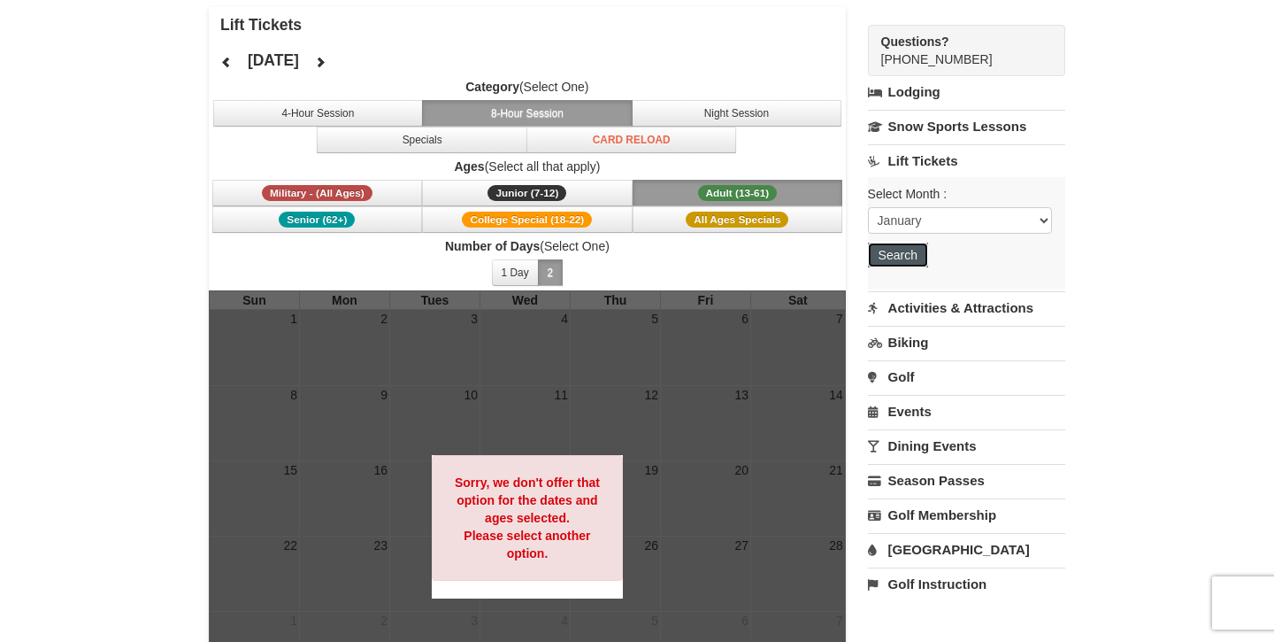
click at [913, 254] on button "Search" at bounding box center [898, 254] width 60 height 25
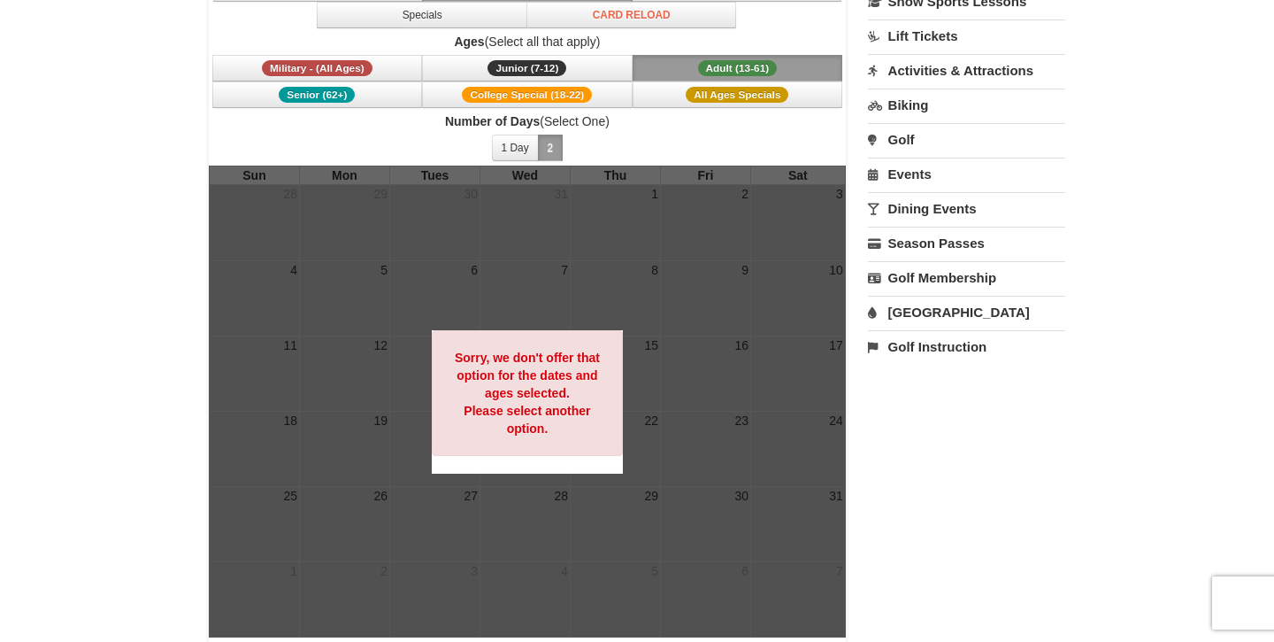
scroll to position [180, 0]
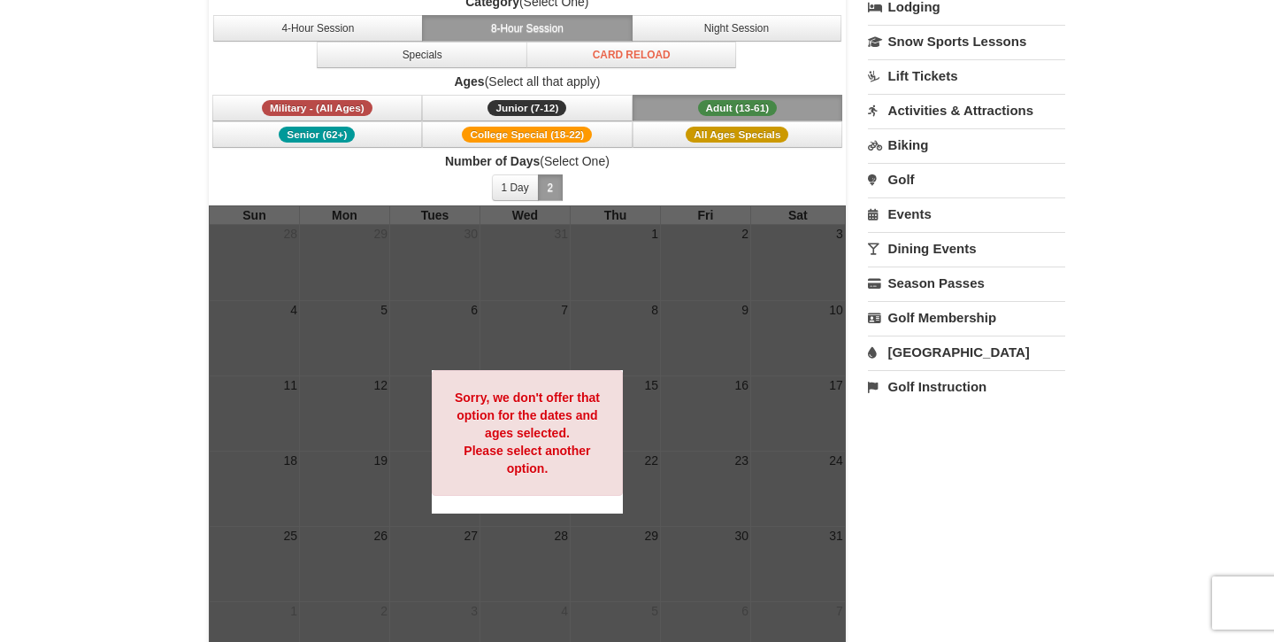
click at [773, 104] on span "Adult (13-61)" at bounding box center [738, 108] width 80 height 16
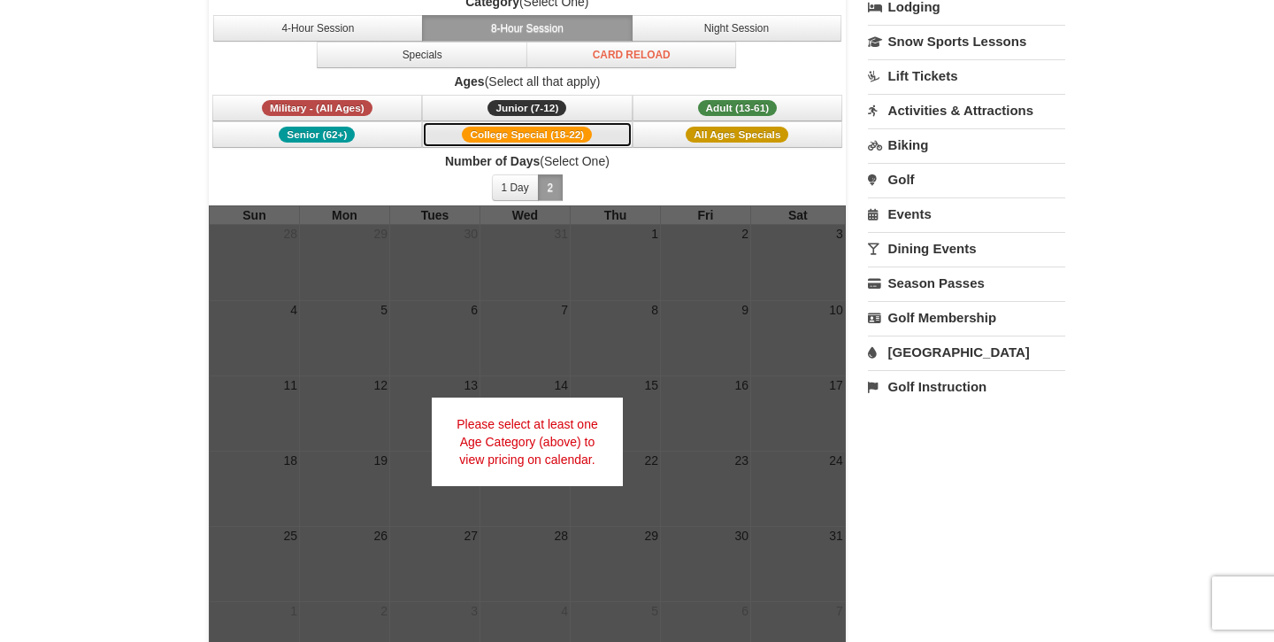
click at [510, 136] on span "College Special (18-22)" at bounding box center [527, 135] width 130 height 16
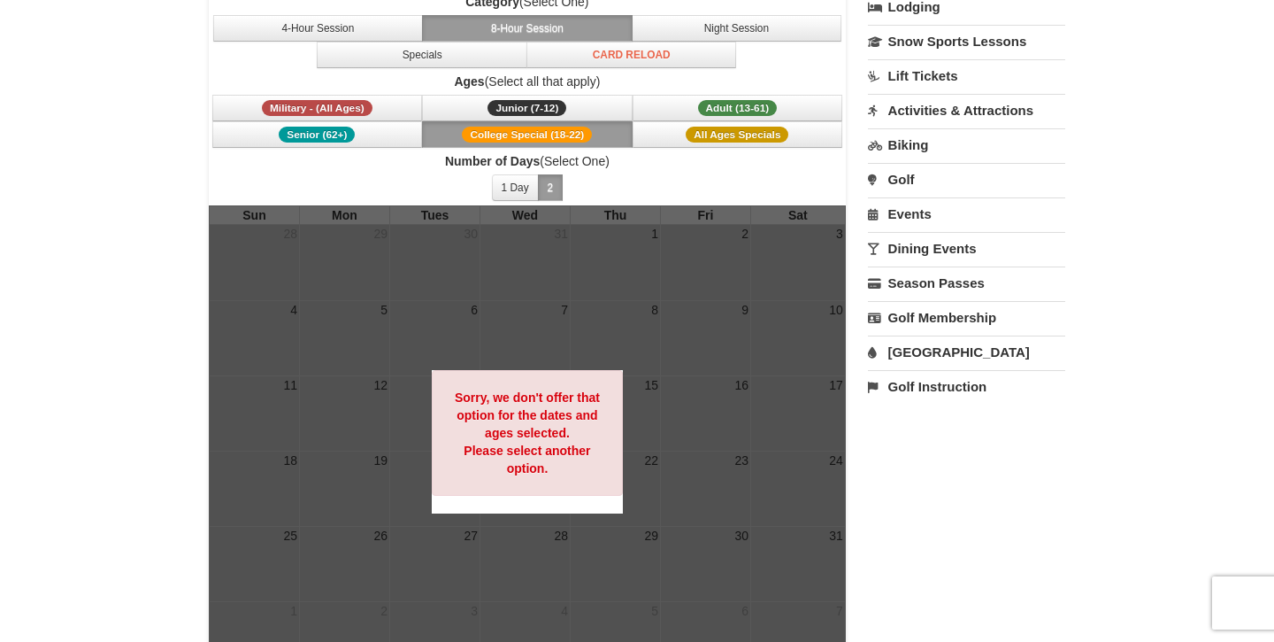
scroll to position [0, 0]
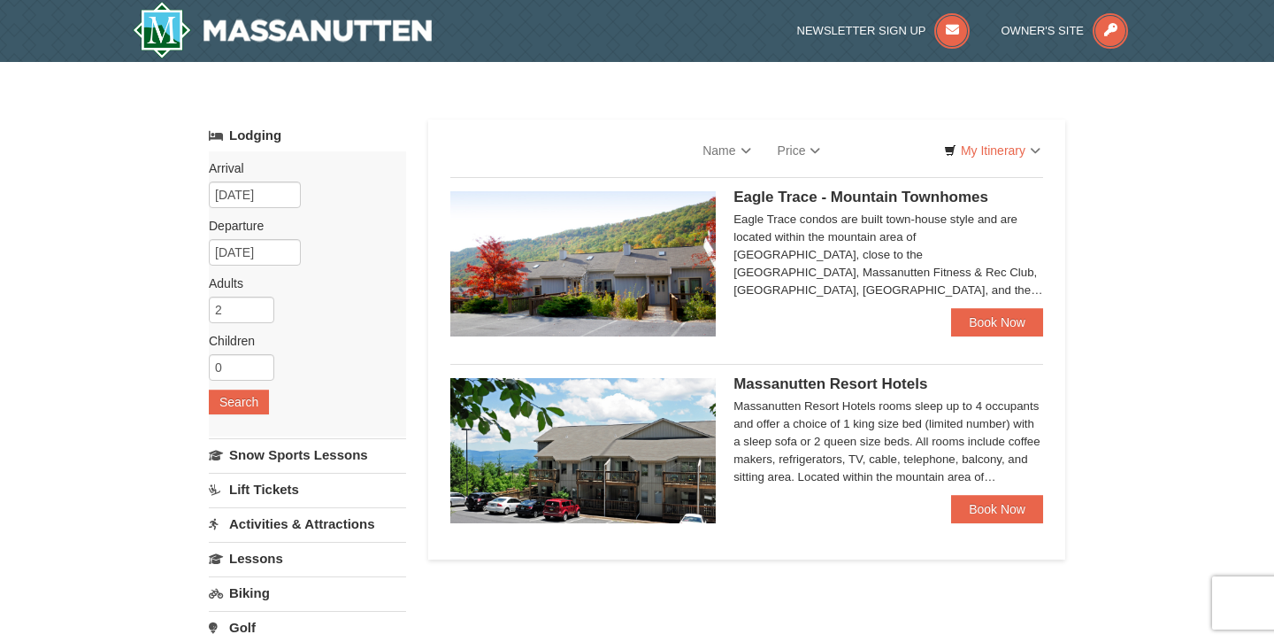
select select "10"
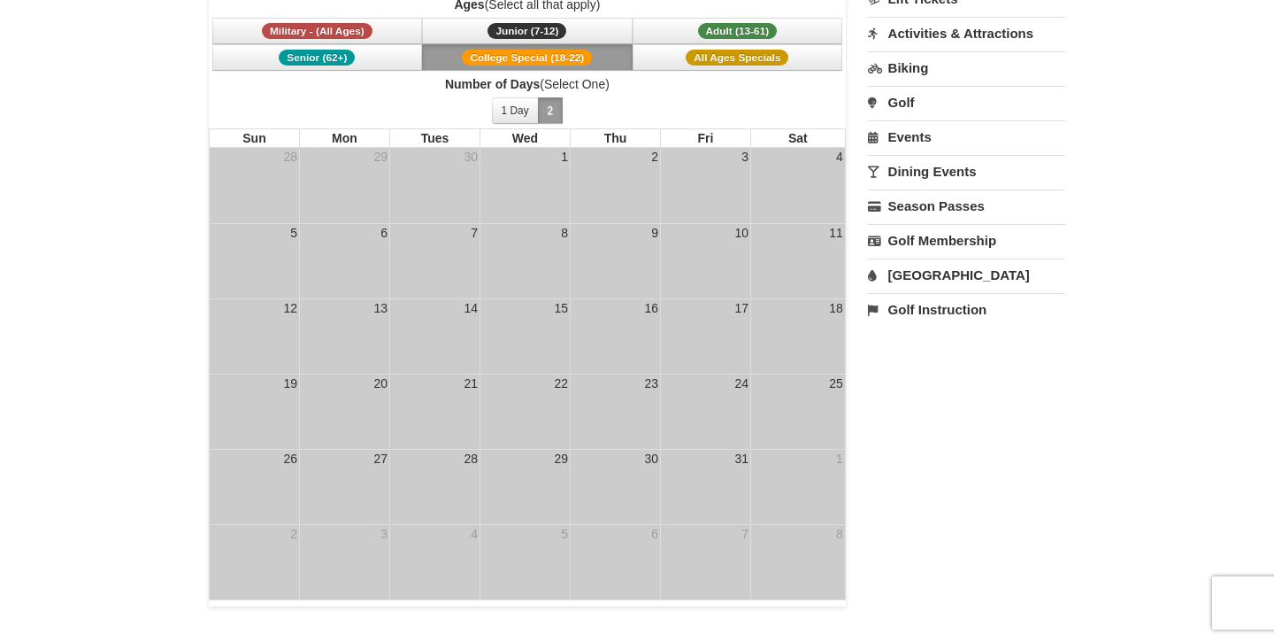
scroll to position [262, 0]
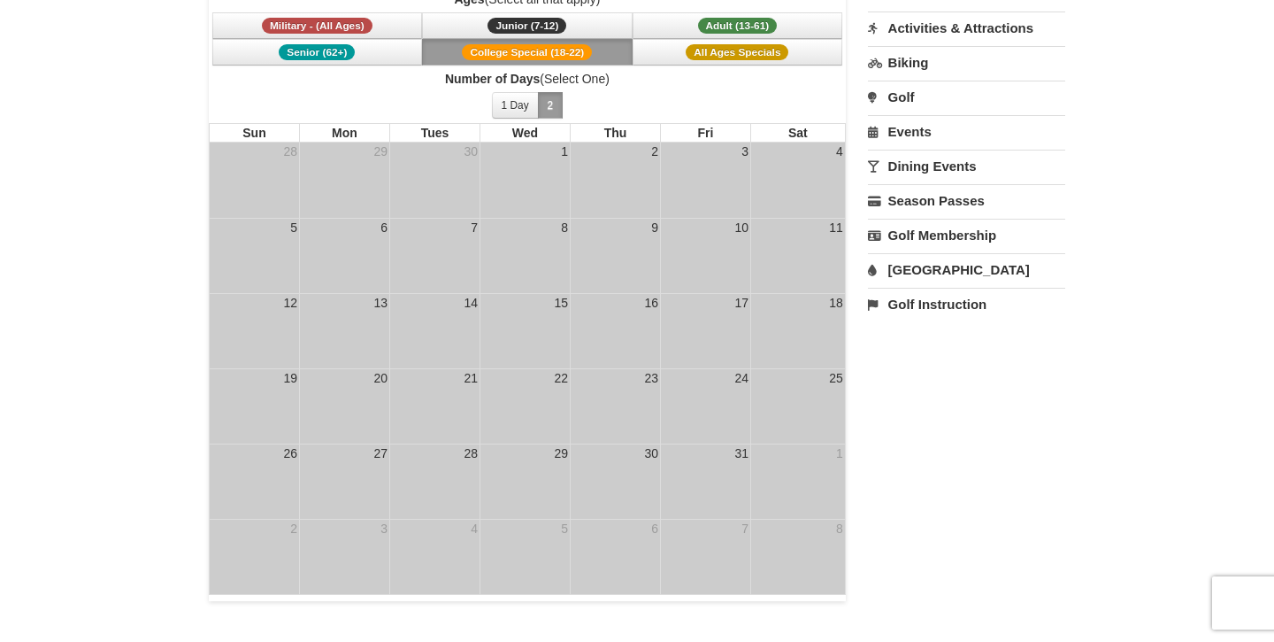
click at [581, 314] on td "16" at bounding box center [615, 330] width 90 height 75
click at [473, 338] on td "14" at bounding box center [434, 330] width 90 height 75
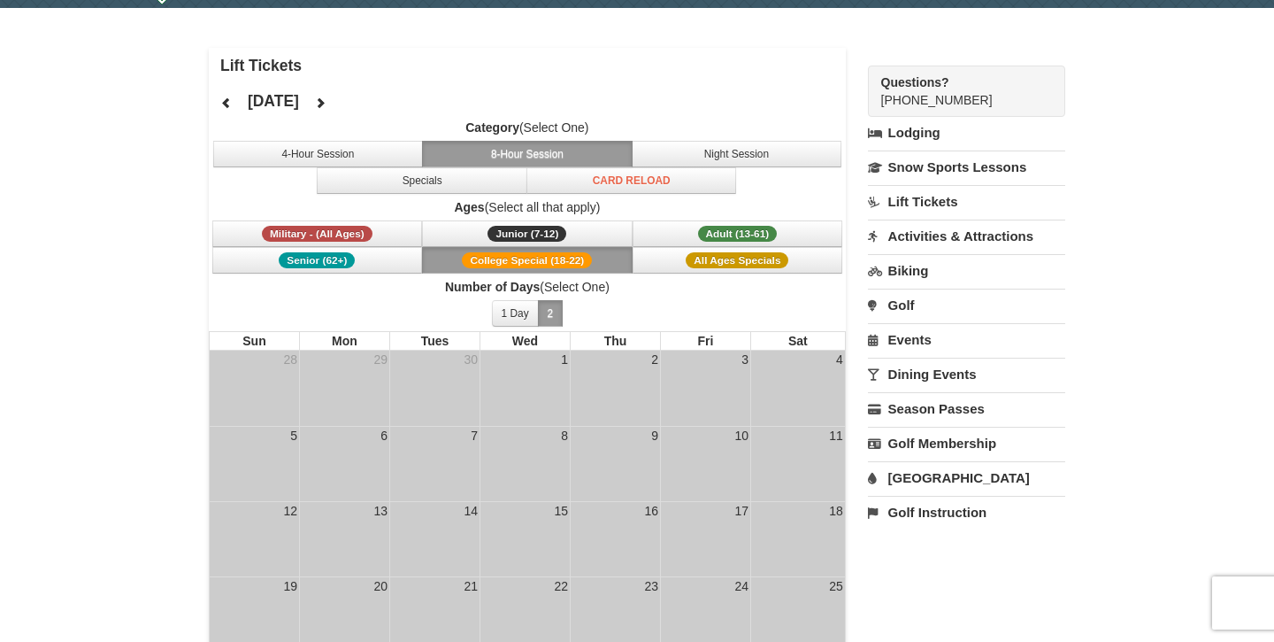
scroll to position [93, 0]
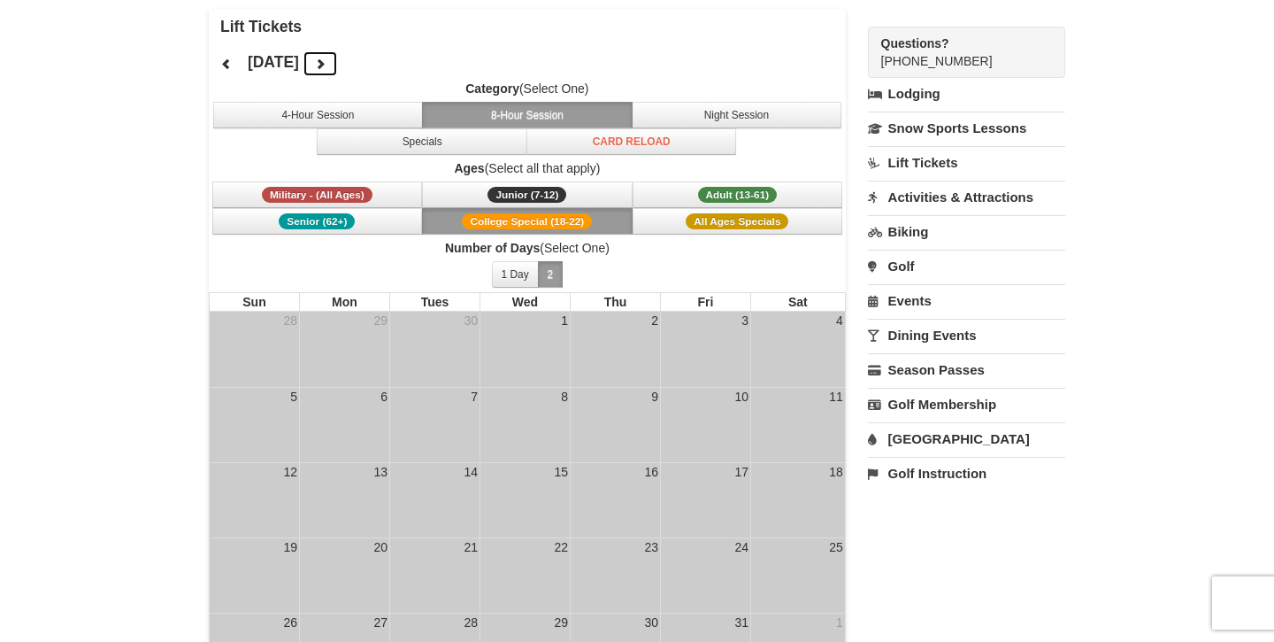
click at [327, 59] on icon at bounding box center [320, 64] width 12 height 12
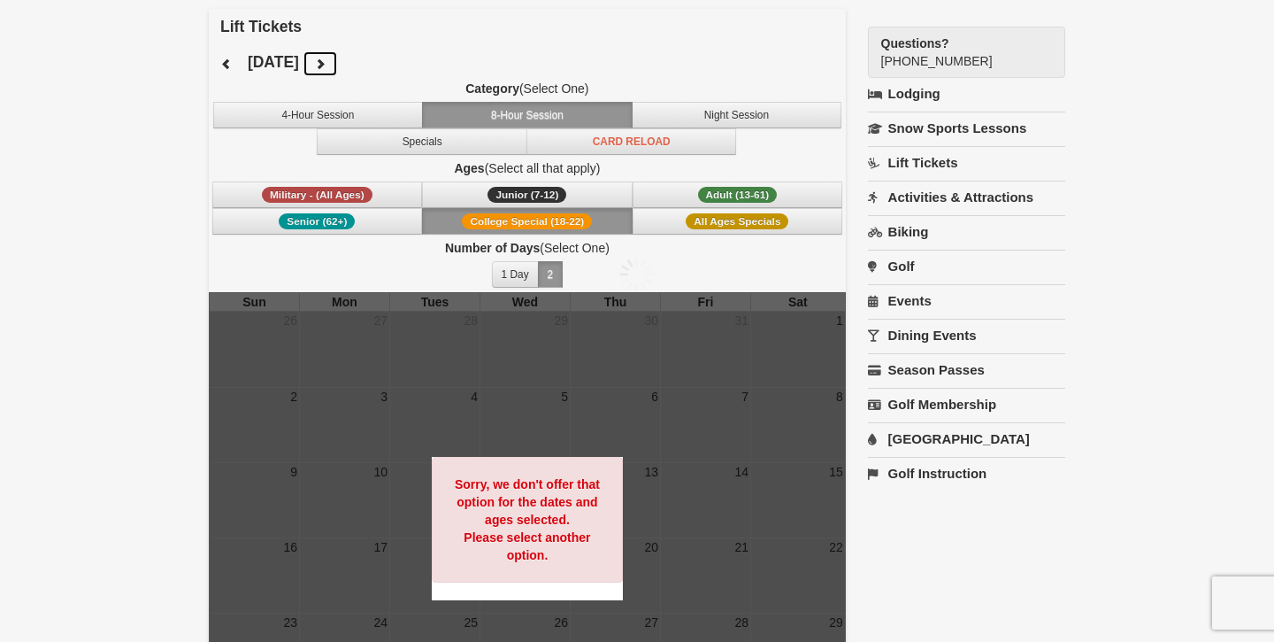
click at [338, 63] on button at bounding box center [320, 63] width 35 height 27
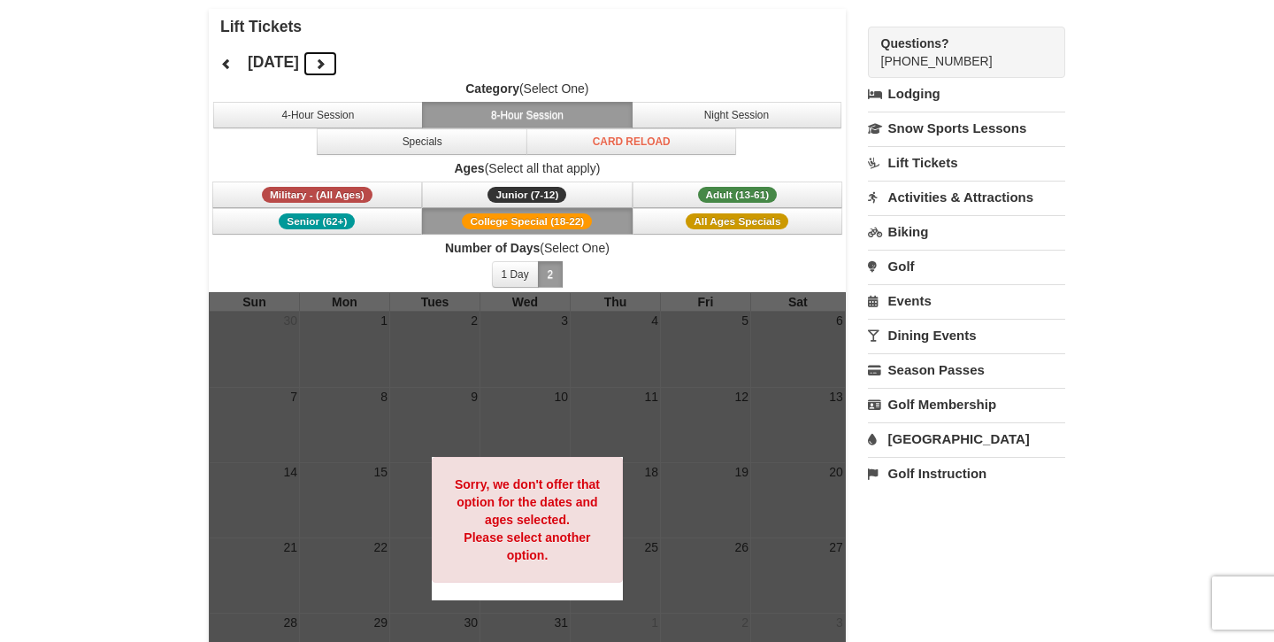
click at [327, 64] on icon at bounding box center [320, 64] width 12 height 12
click at [588, 386] on div at bounding box center [527, 528] width 637 height 472
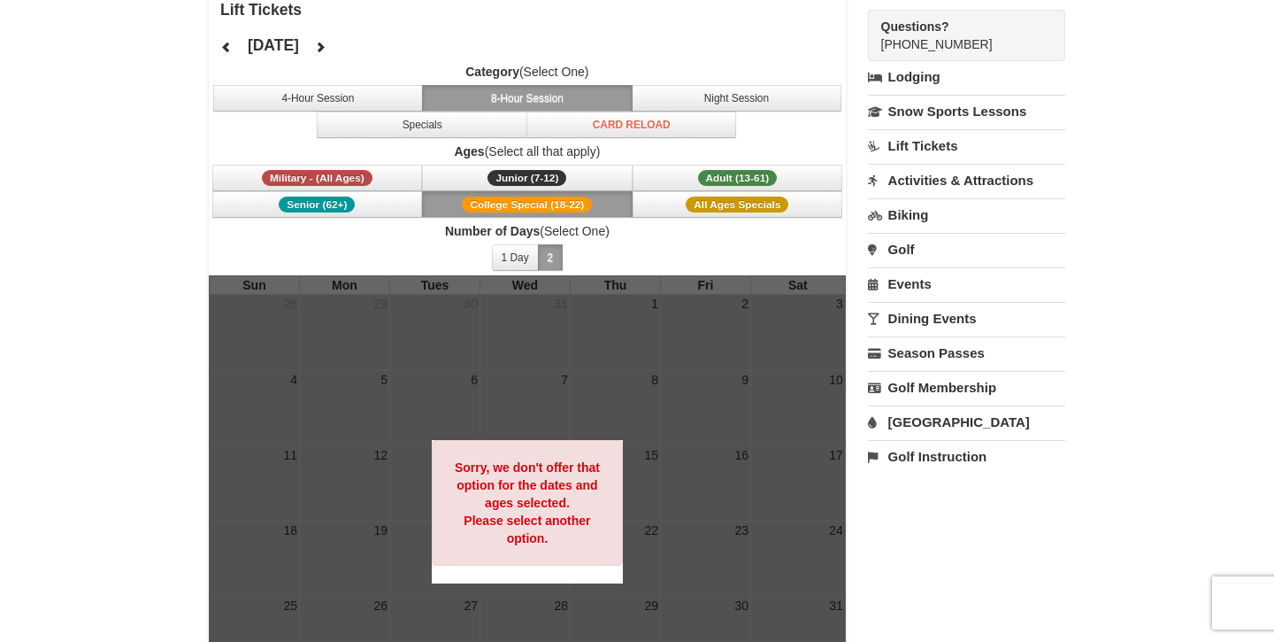
click at [558, 261] on button "2" at bounding box center [551, 257] width 26 height 27
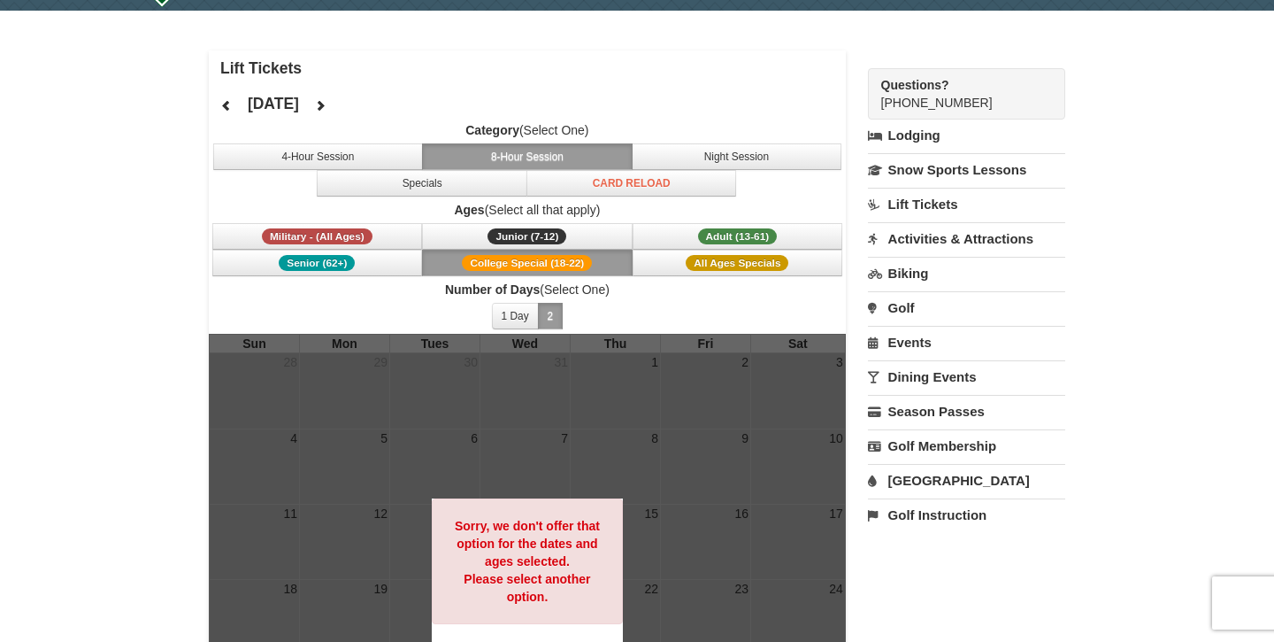
click at [926, 204] on link "Lift Tickets" at bounding box center [966, 204] width 197 height 33
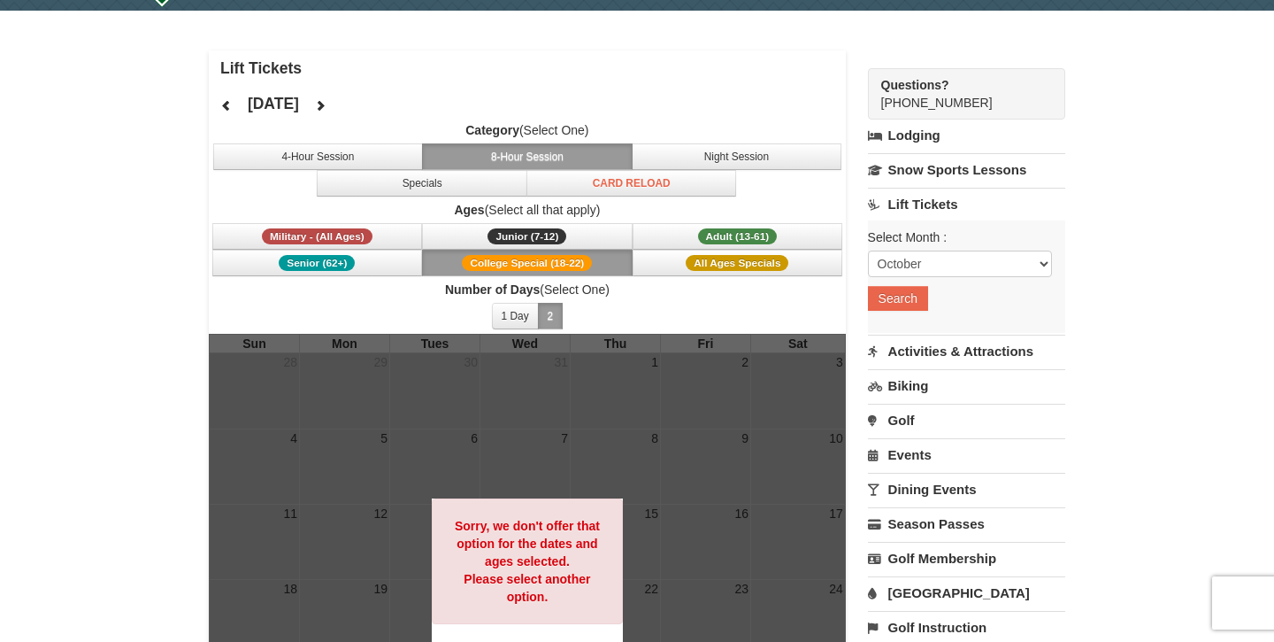
scroll to position [0, 0]
